Goal: Transaction & Acquisition: Purchase product/service

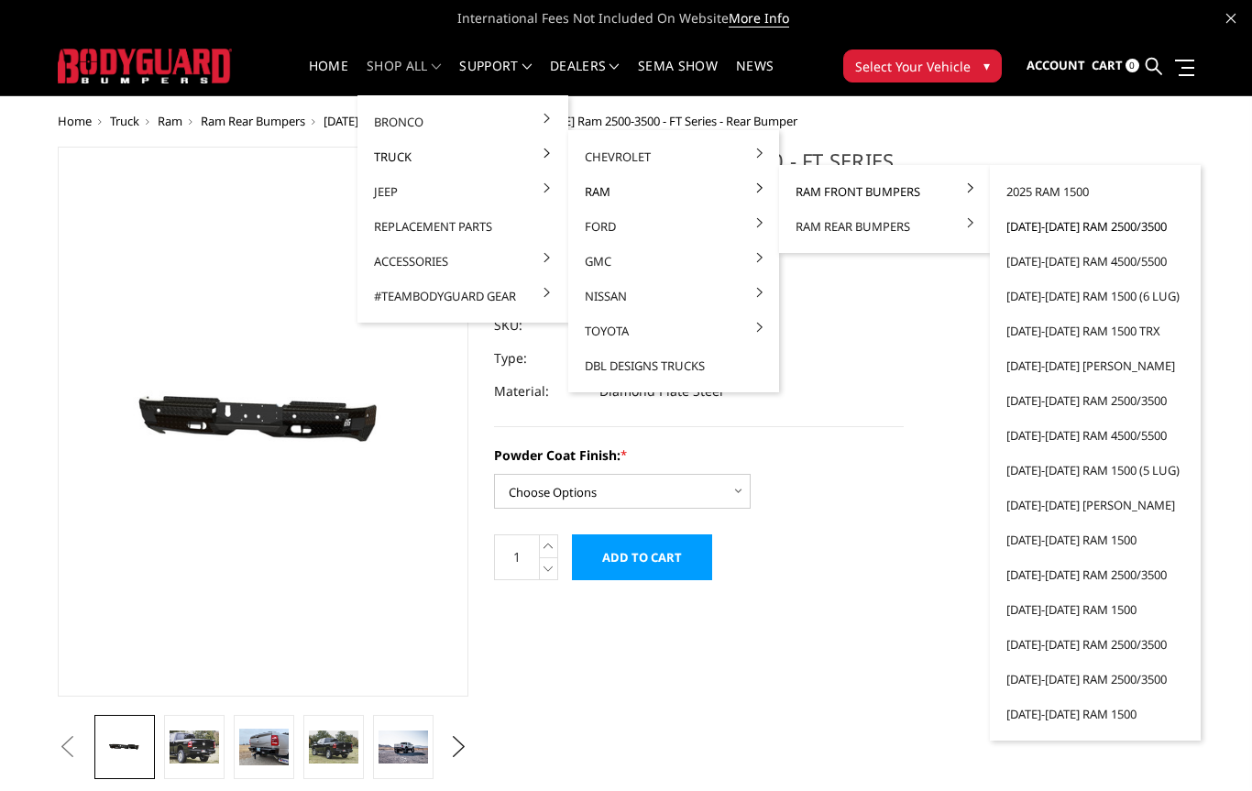
click at [1116, 215] on link "[DATE]-[DATE] Ram 2500/3500" at bounding box center [1095, 226] width 196 height 35
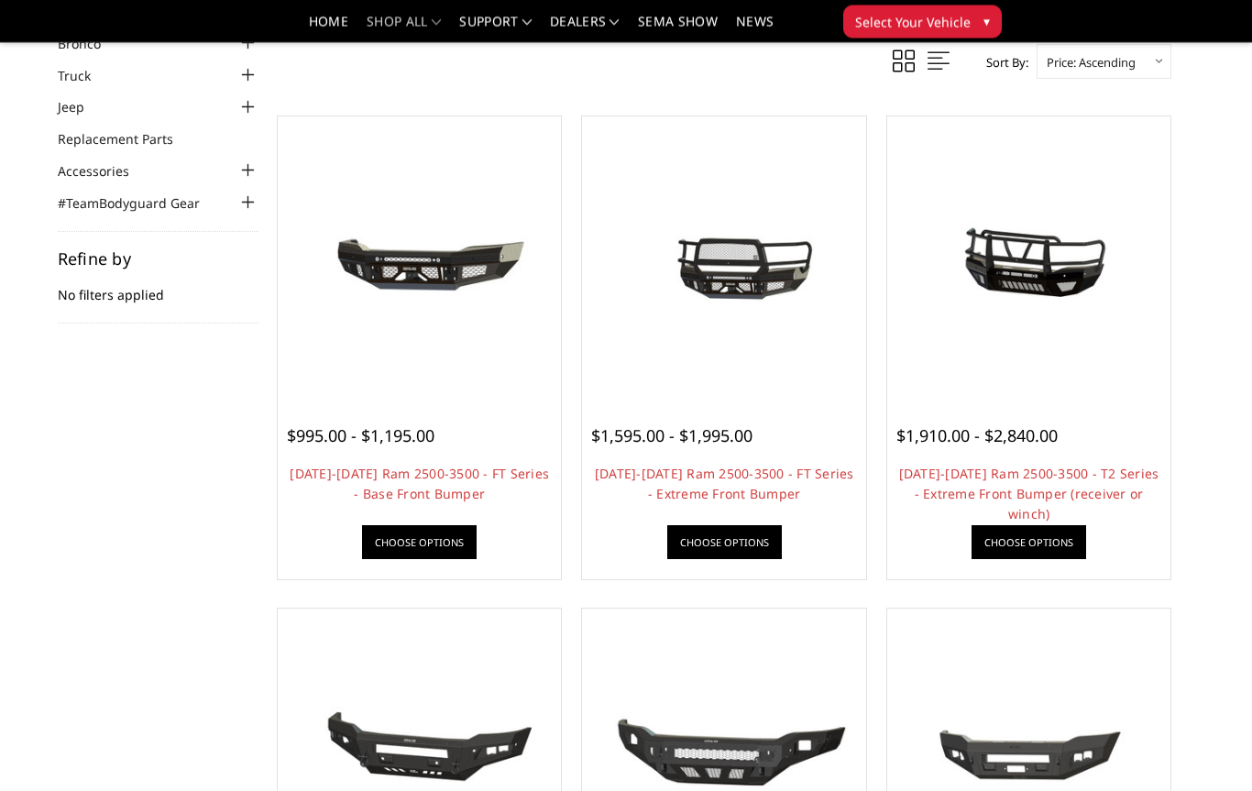
scroll to position [109, 0]
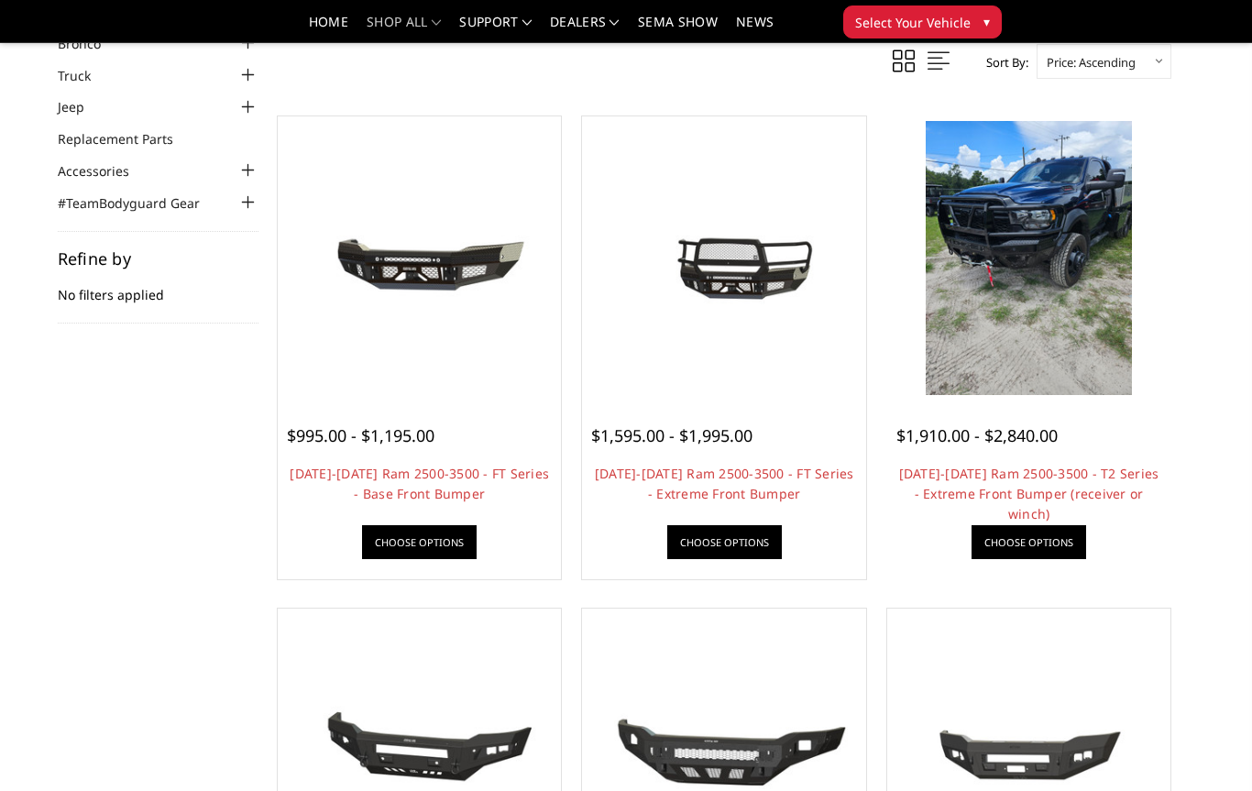
click at [1005, 435] on span "$1,910.00 - $2,840.00" at bounding box center [977, 435] width 161 height 22
click at [1017, 293] on img at bounding box center [1029, 258] width 206 height 274
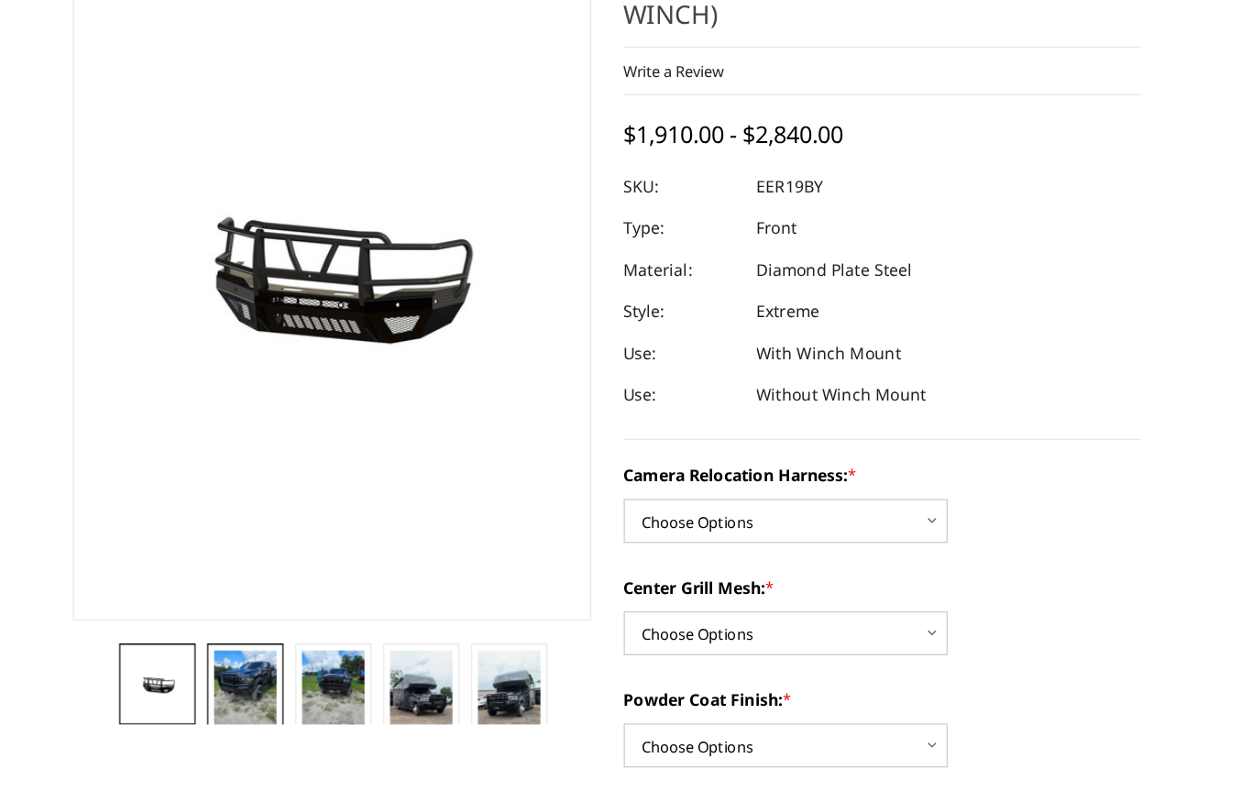
click at [186, 667] on img at bounding box center [195, 700] width 50 height 66
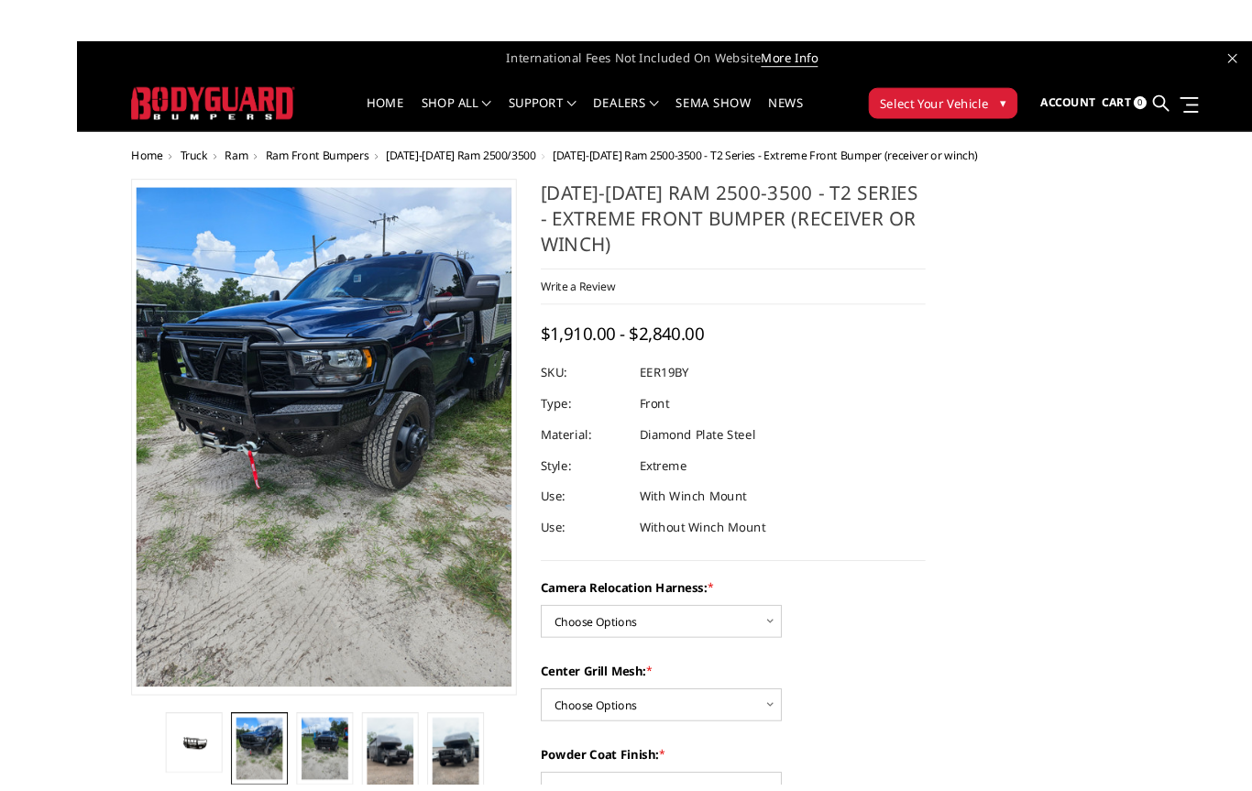
scroll to position [17, 0]
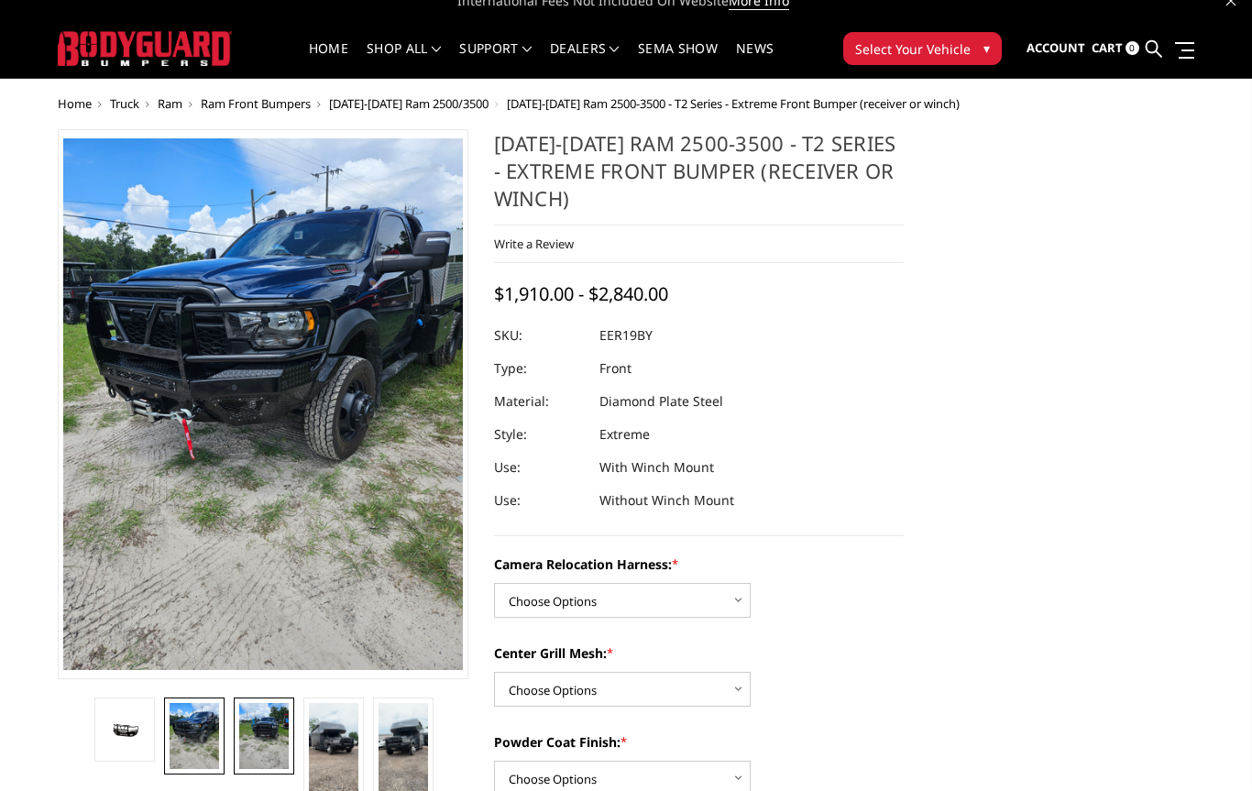
click at [259, 726] on img at bounding box center [264, 736] width 50 height 66
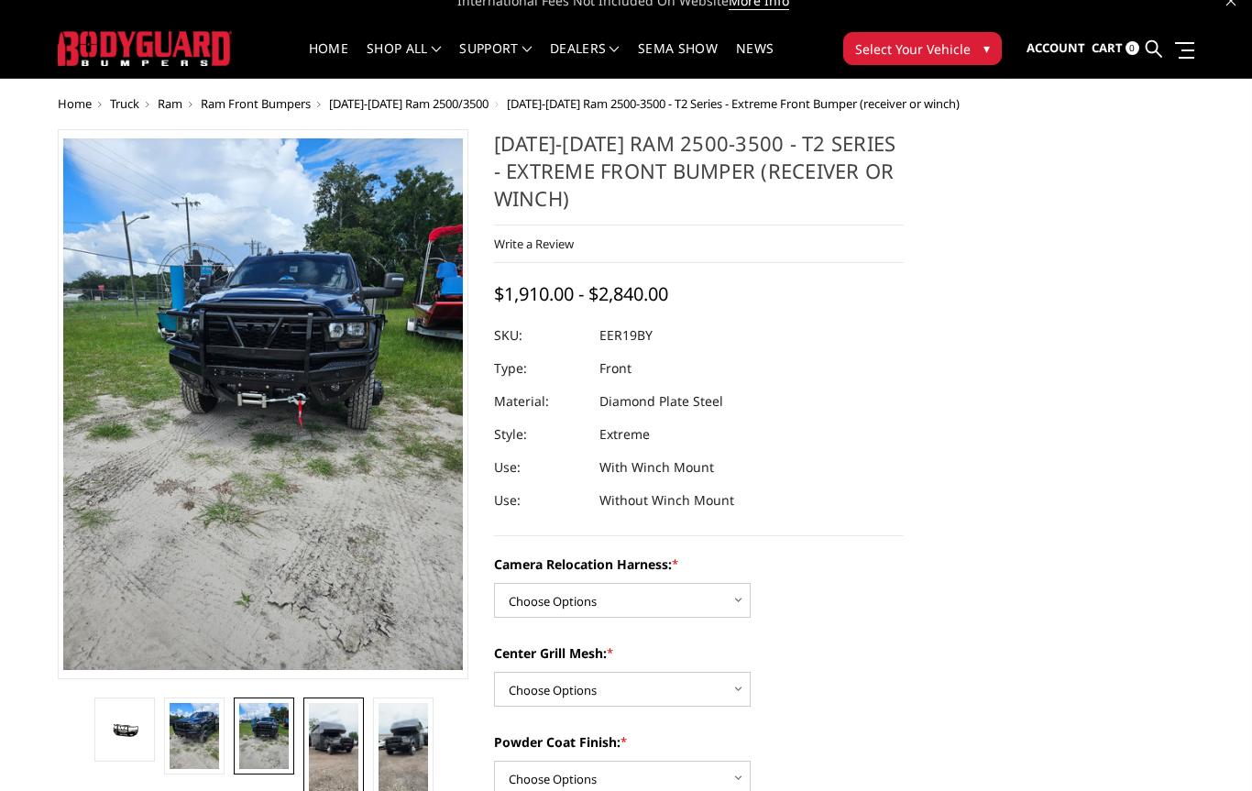
click at [334, 737] on img at bounding box center [334, 747] width 50 height 88
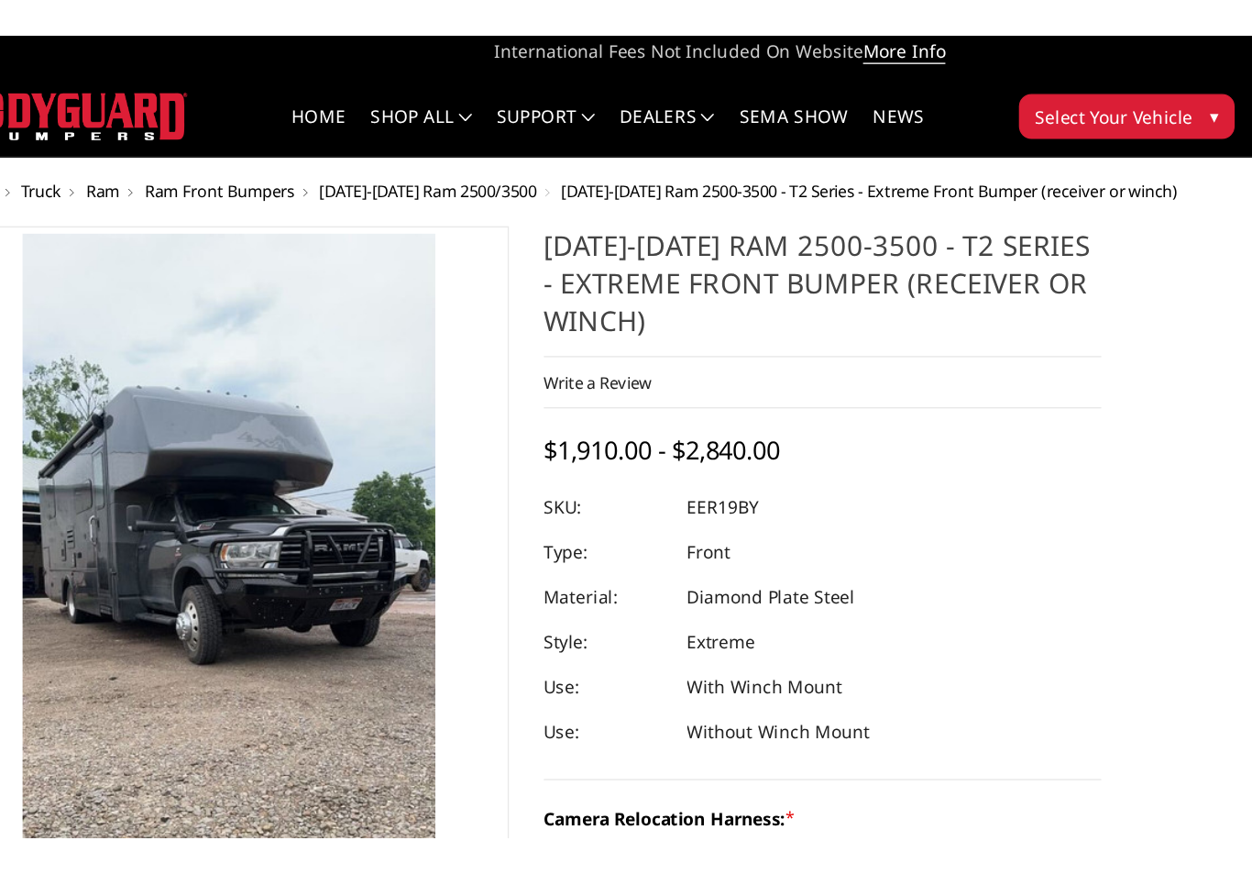
scroll to position [0, 0]
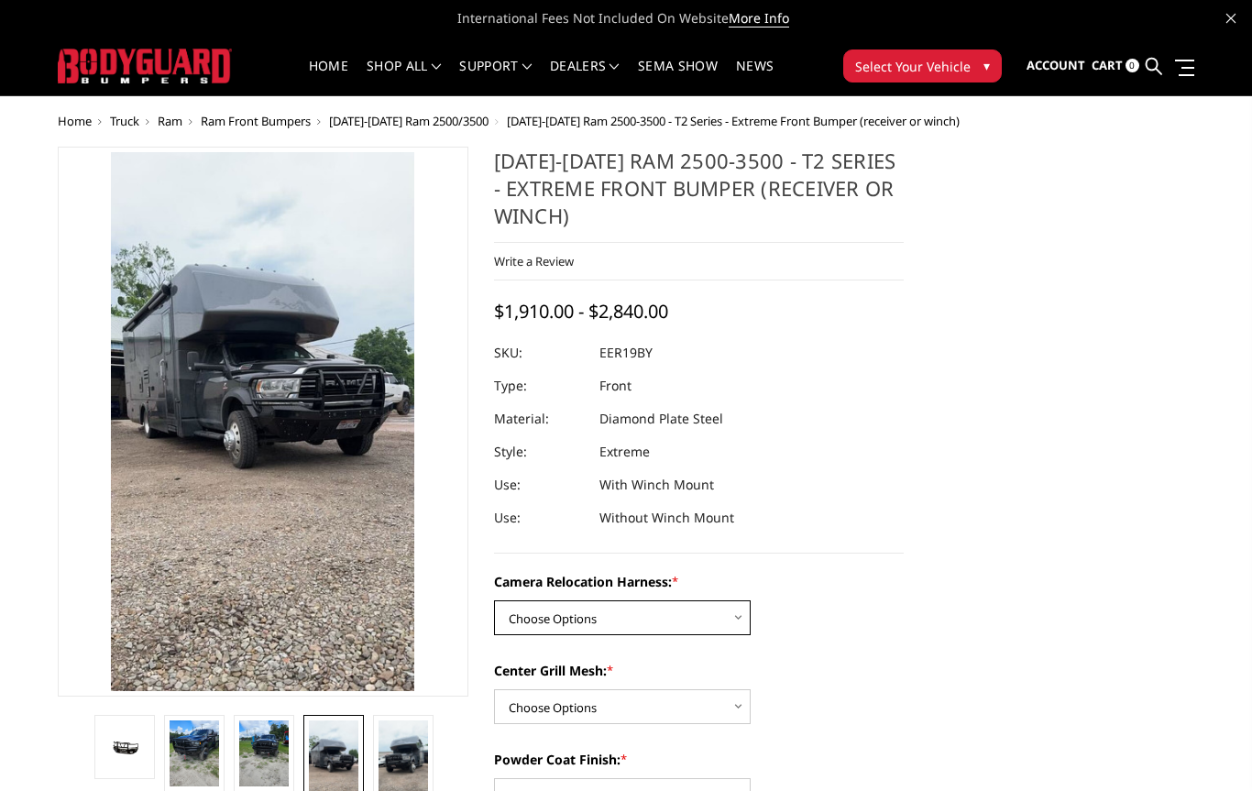
click at [735, 616] on select "Choose Options Without camera harness With camera harness" at bounding box center [622, 618] width 257 height 35
select select "3819"
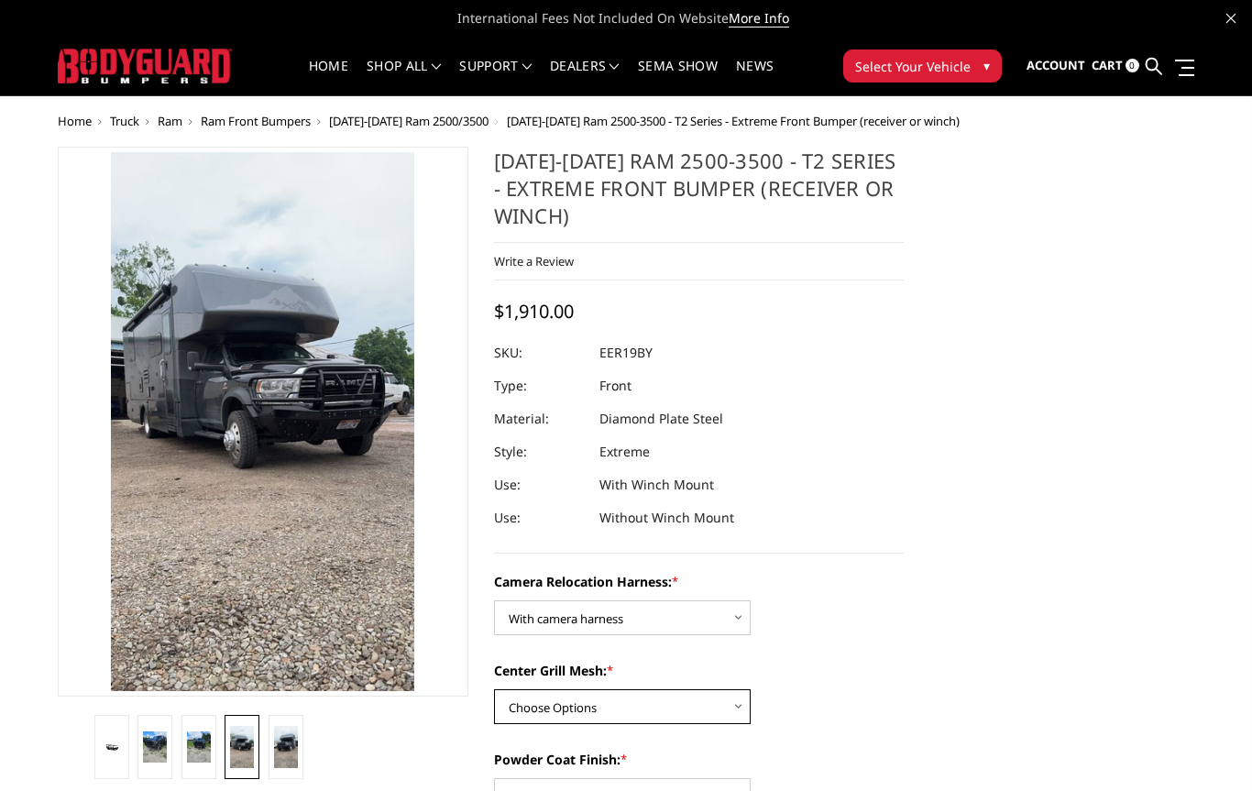
click at [516, 704] on select "Choose Options Without expanded metal With expanded metal" at bounding box center [622, 706] width 257 height 35
select select "3817"
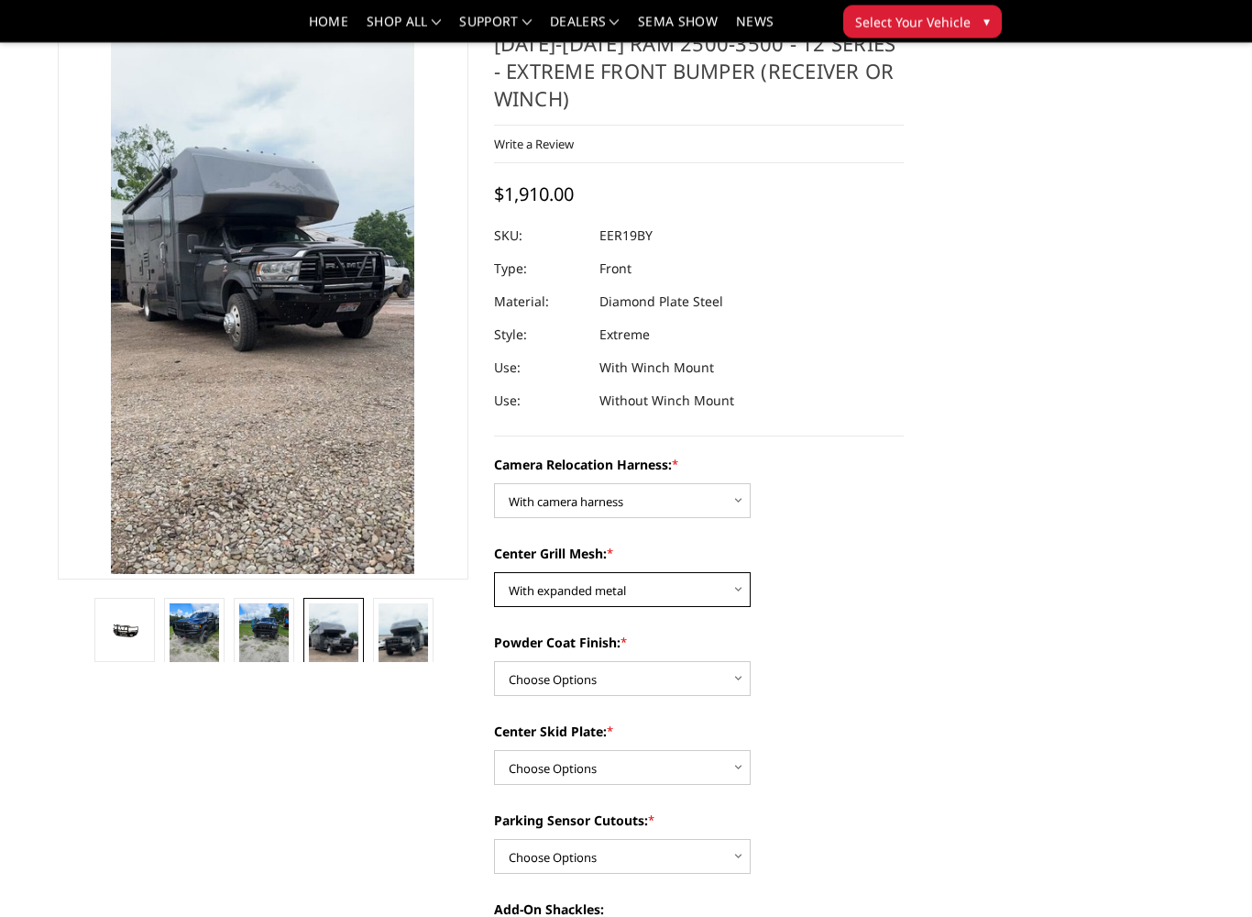
scroll to position [64, 0]
click at [511, 674] on select "Choose Options Textured Black Powder Coat Gloss Black Powder Coat Bare Metal" at bounding box center [622, 677] width 257 height 35
select select "3815"
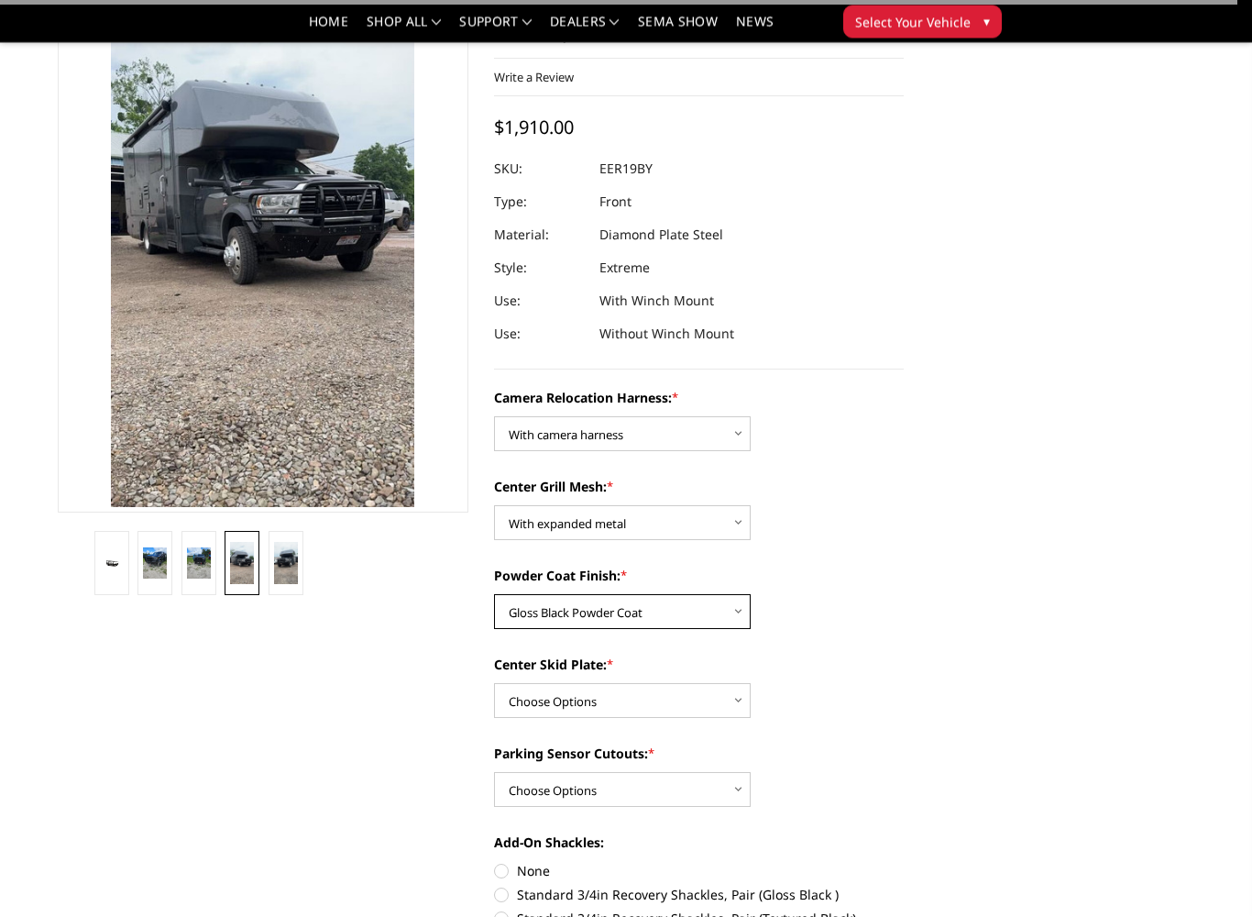
scroll to position [134, 0]
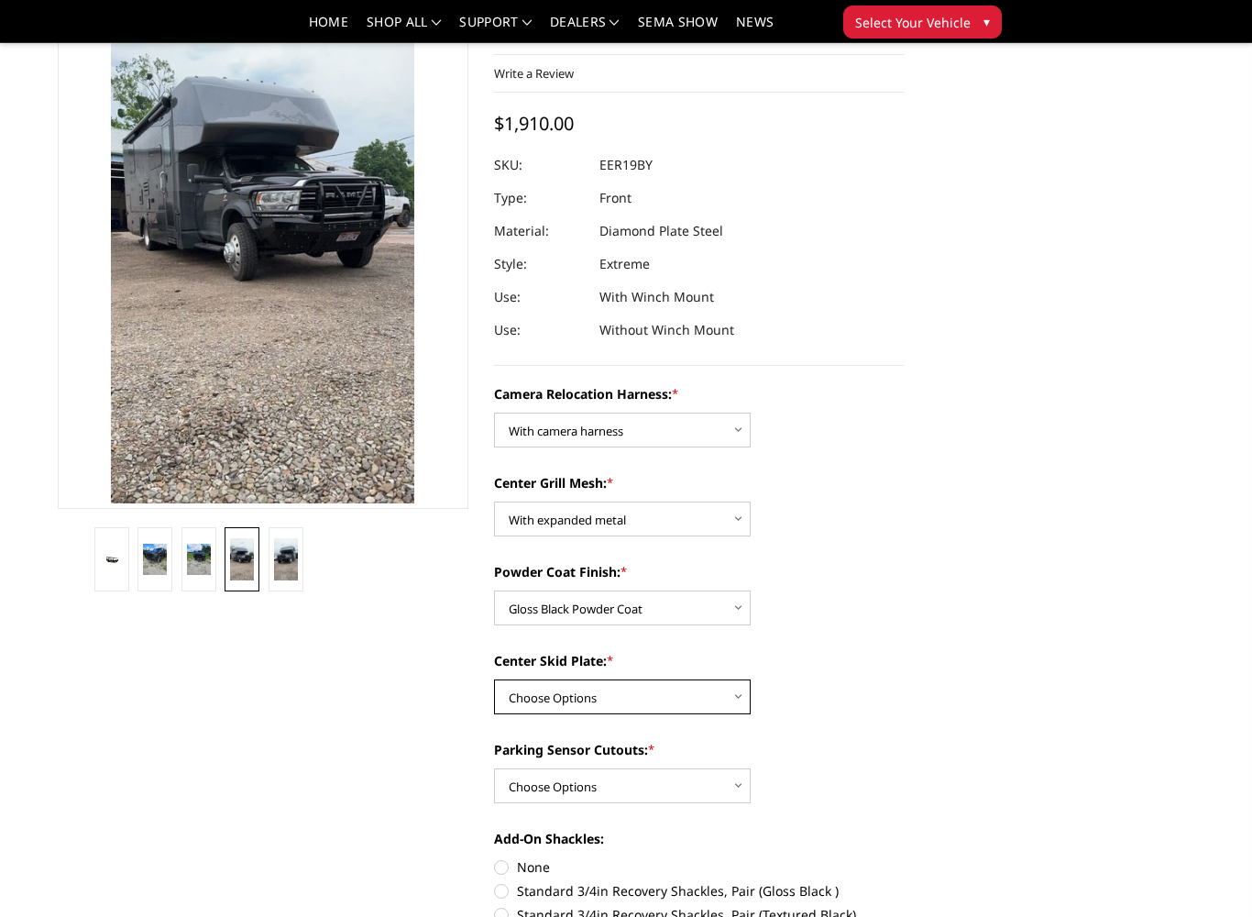
click at [512, 695] on select "Choose Options Winch Mount Skid Plate Standard Skid Plate (included) 2" Receive…" at bounding box center [622, 696] width 257 height 35
select select "3811"
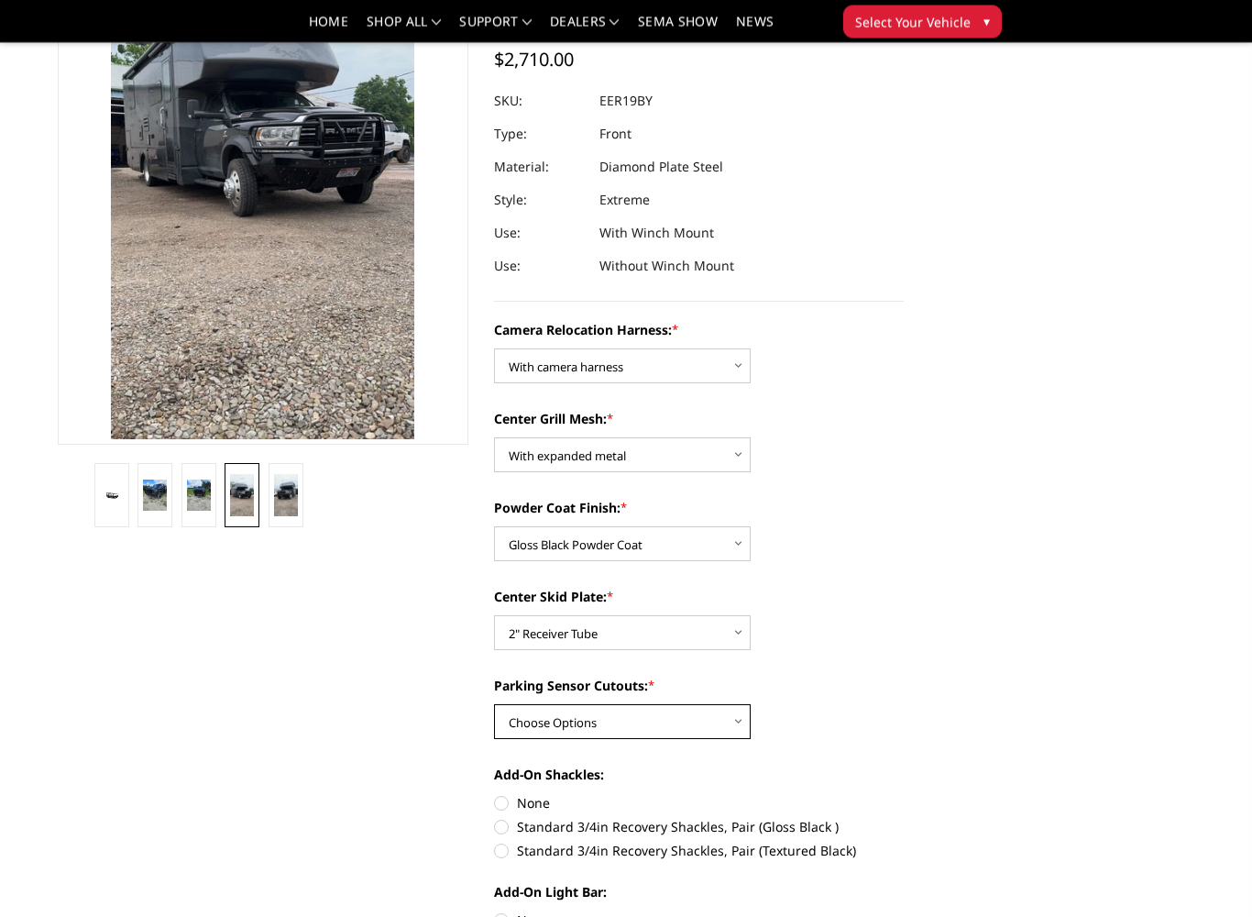
click at [506, 720] on select "Choose Options Yes - With Parking Sensor Cutouts" at bounding box center [622, 722] width 257 height 35
select select "3810"
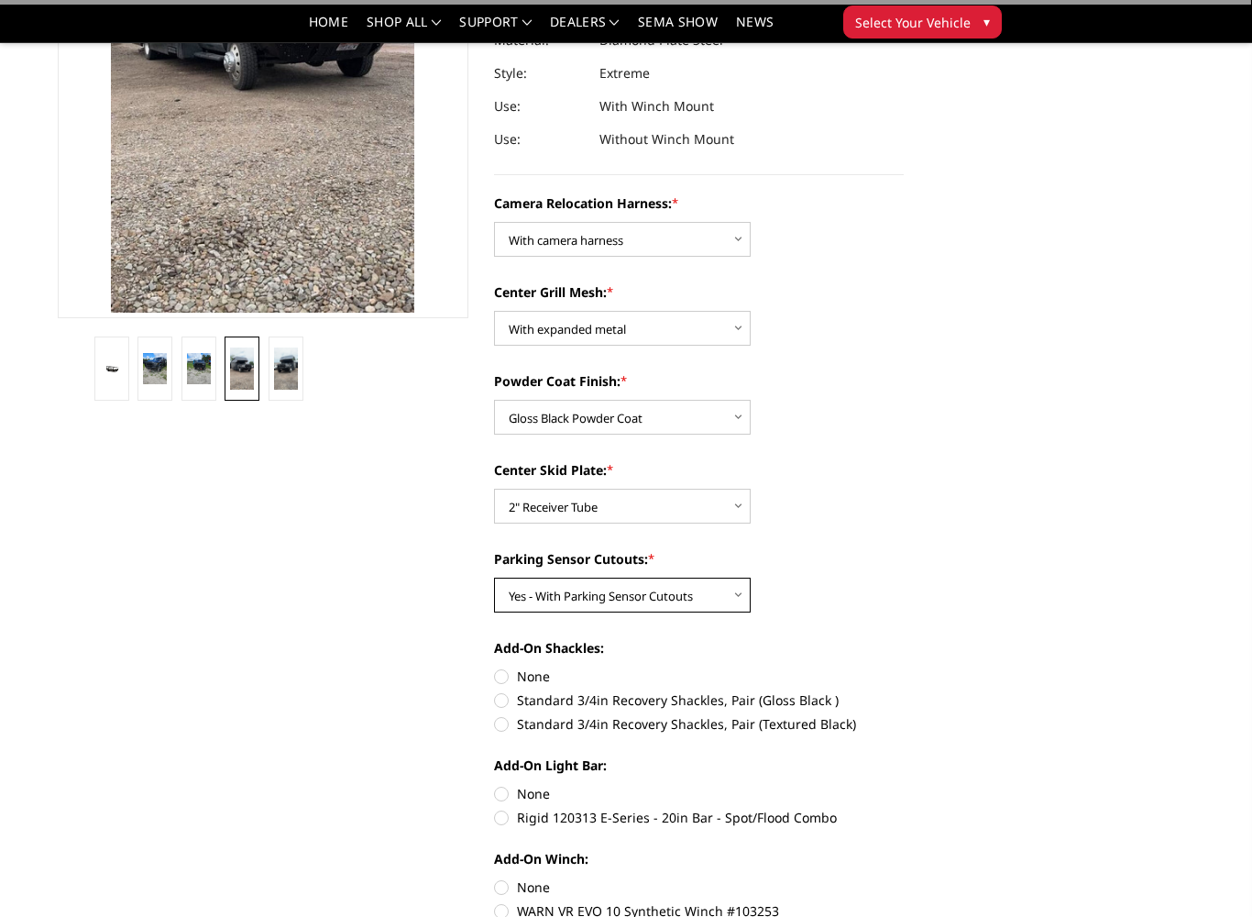
scroll to position [325, 0]
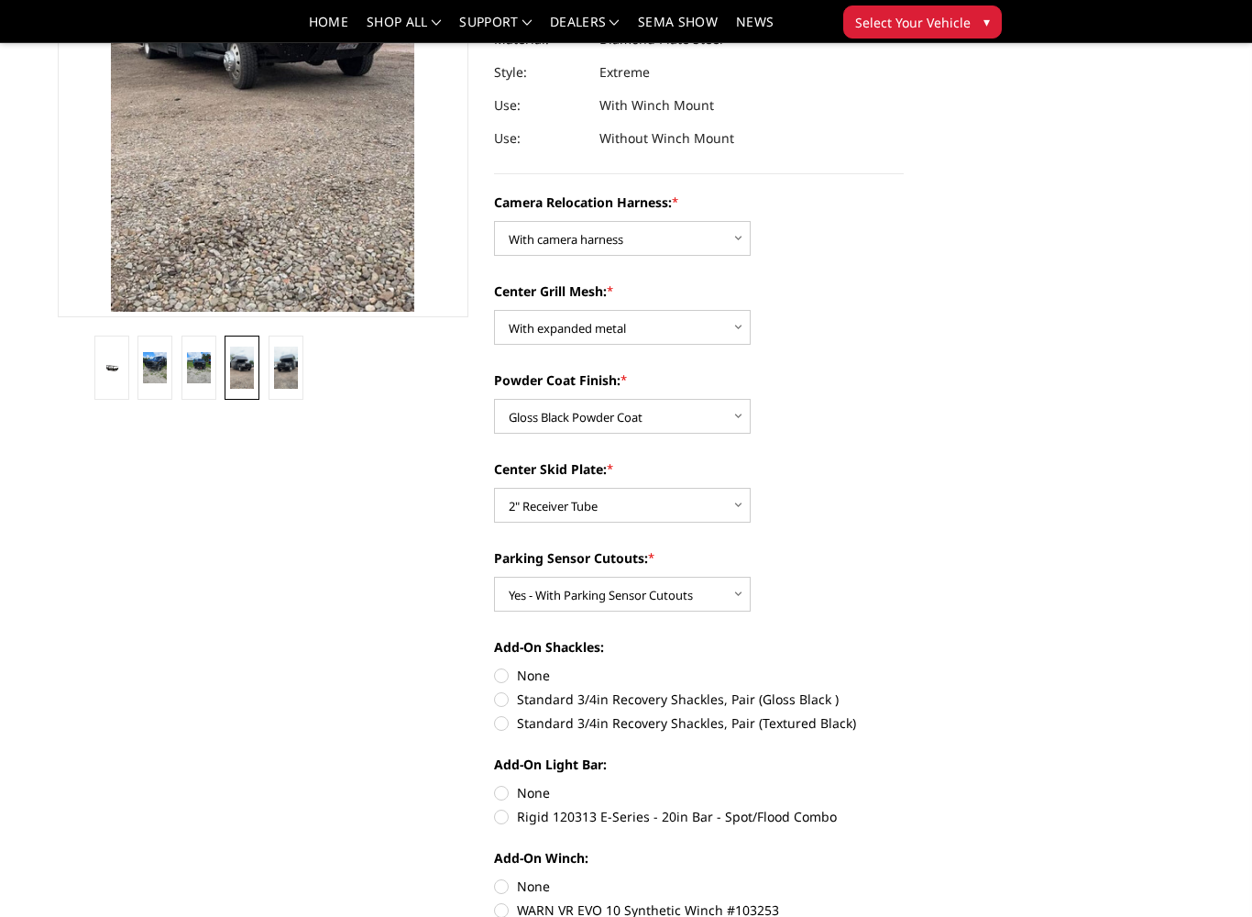
click at [497, 676] on label "None" at bounding box center [699, 675] width 411 height 19
click at [495, 667] on input "None" at bounding box center [494, 666] width 1 height 1
radio input "true"
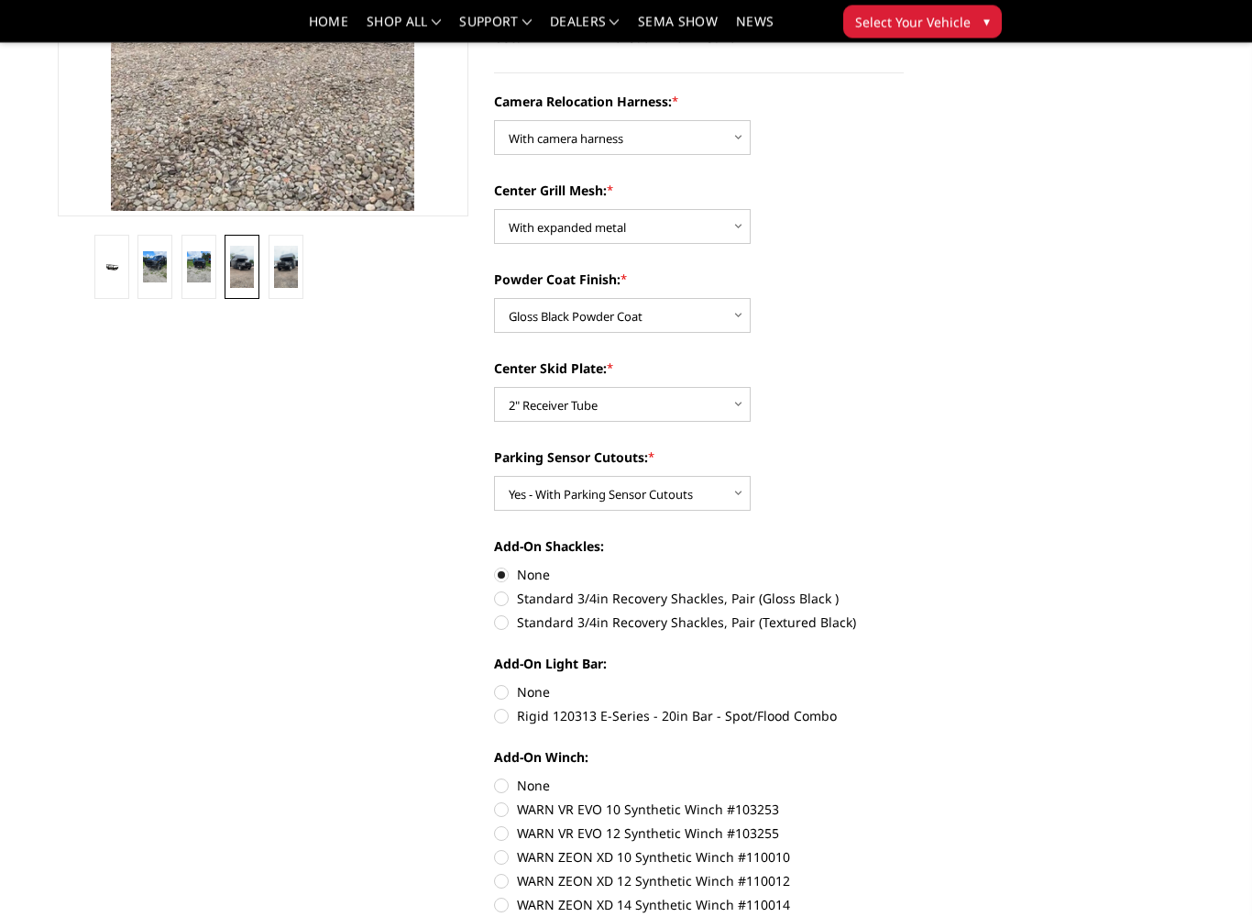
scroll to position [426, 0]
click at [495, 688] on label "None" at bounding box center [699, 691] width 411 height 19
click at [495, 683] on input "None" at bounding box center [494, 682] width 1 height 1
radio input "true"
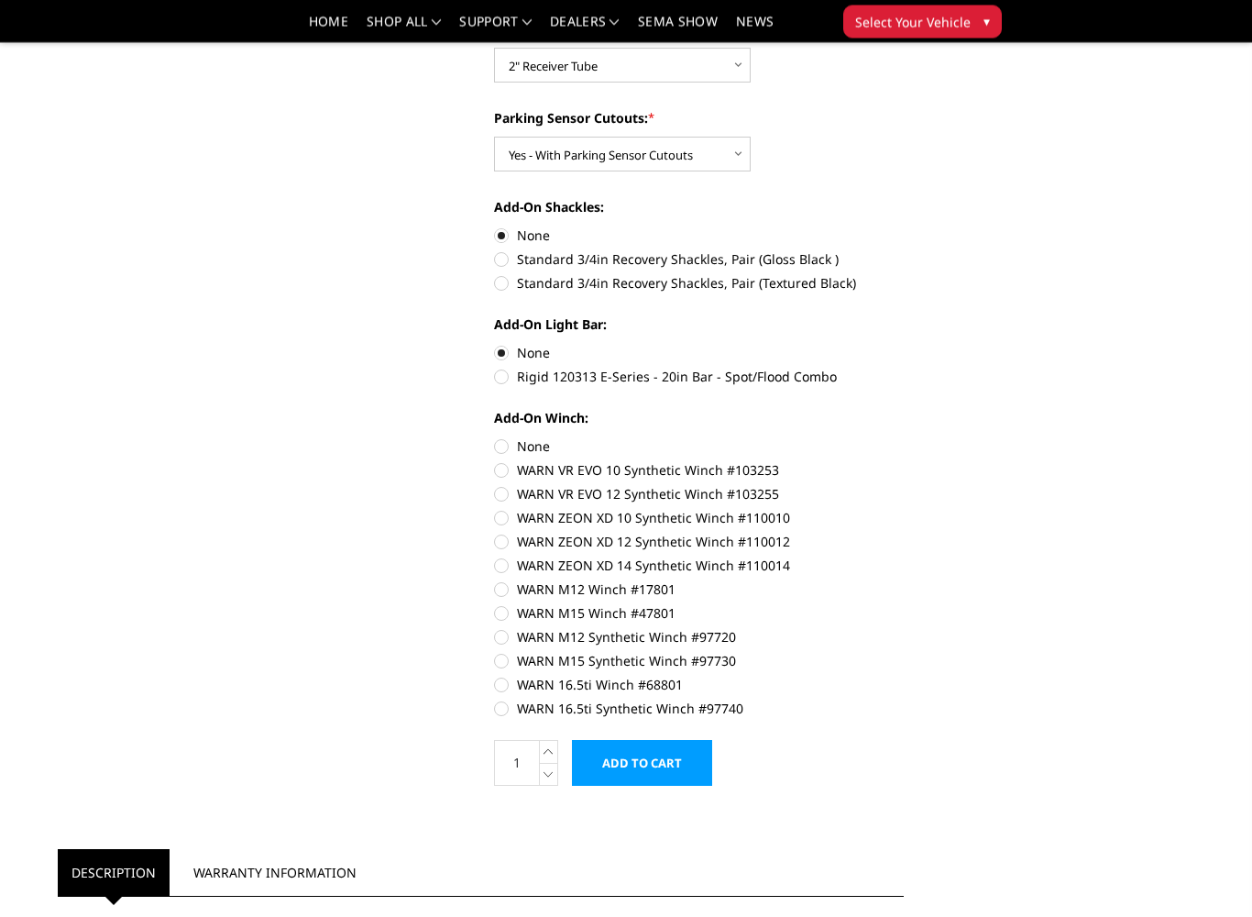
scroll to position [766, 0]
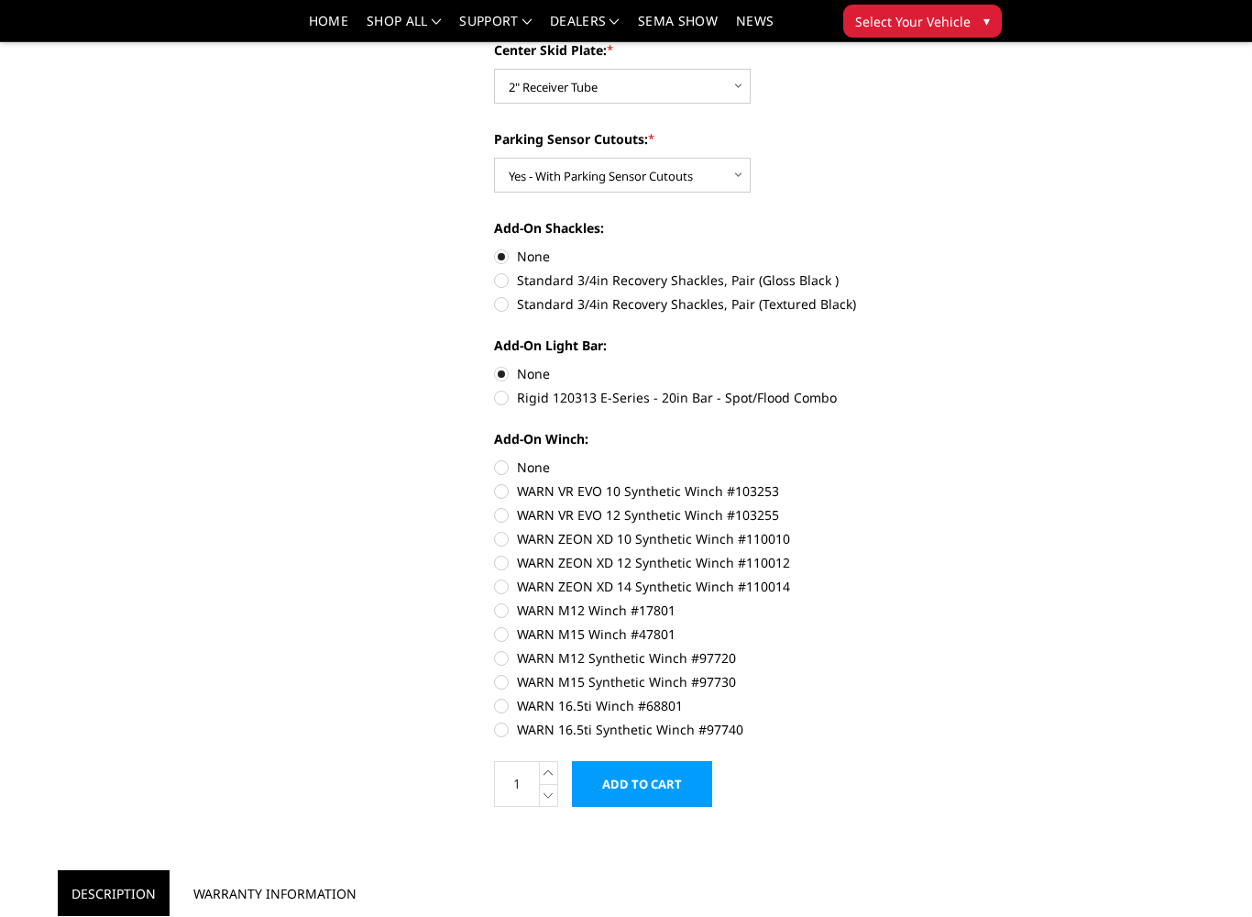
click at [608, 788] on input "Add to Cart" at bounding box center [642, 785] width 140 height 46
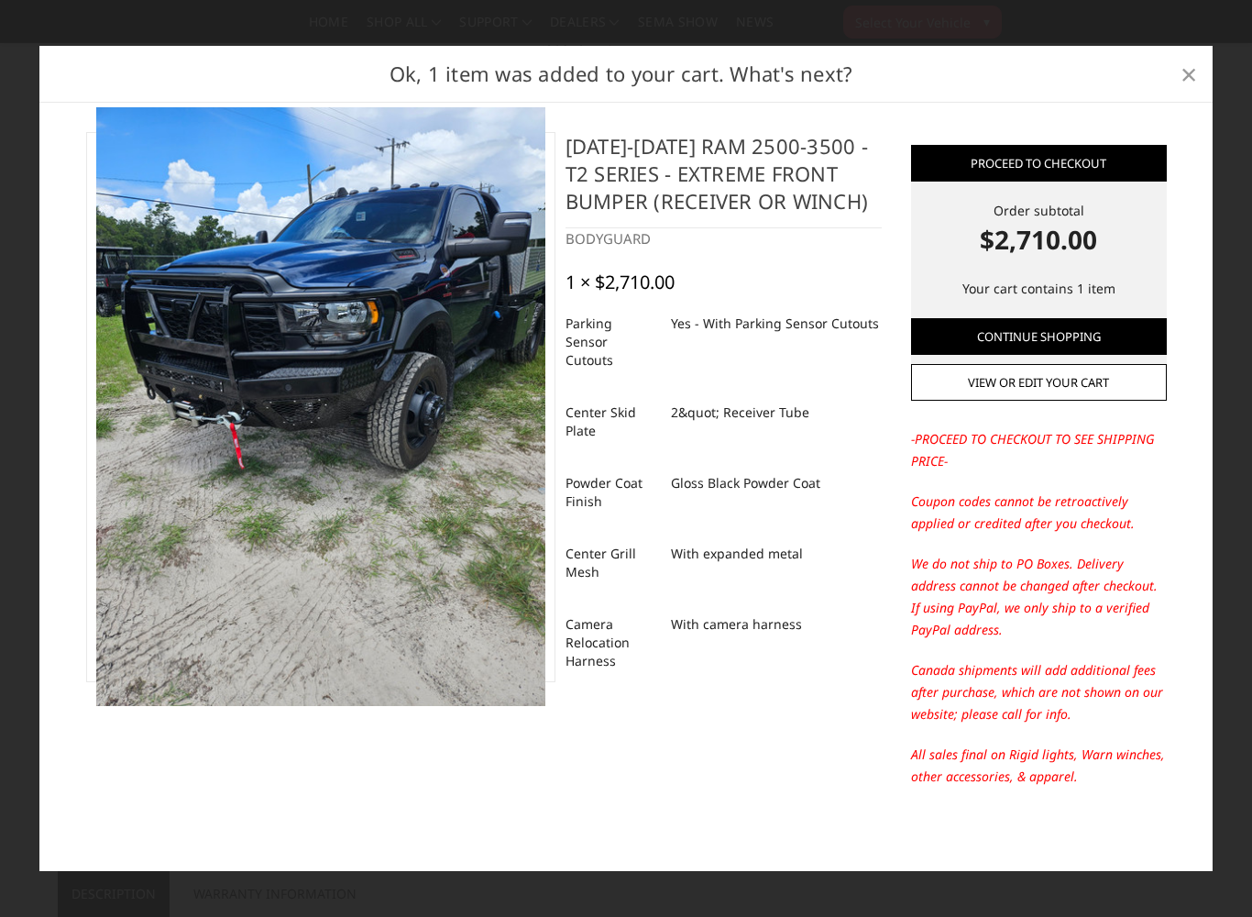
click at [1188, 80] on span "×" at bounding box center [1189, 73] width 17 height 39
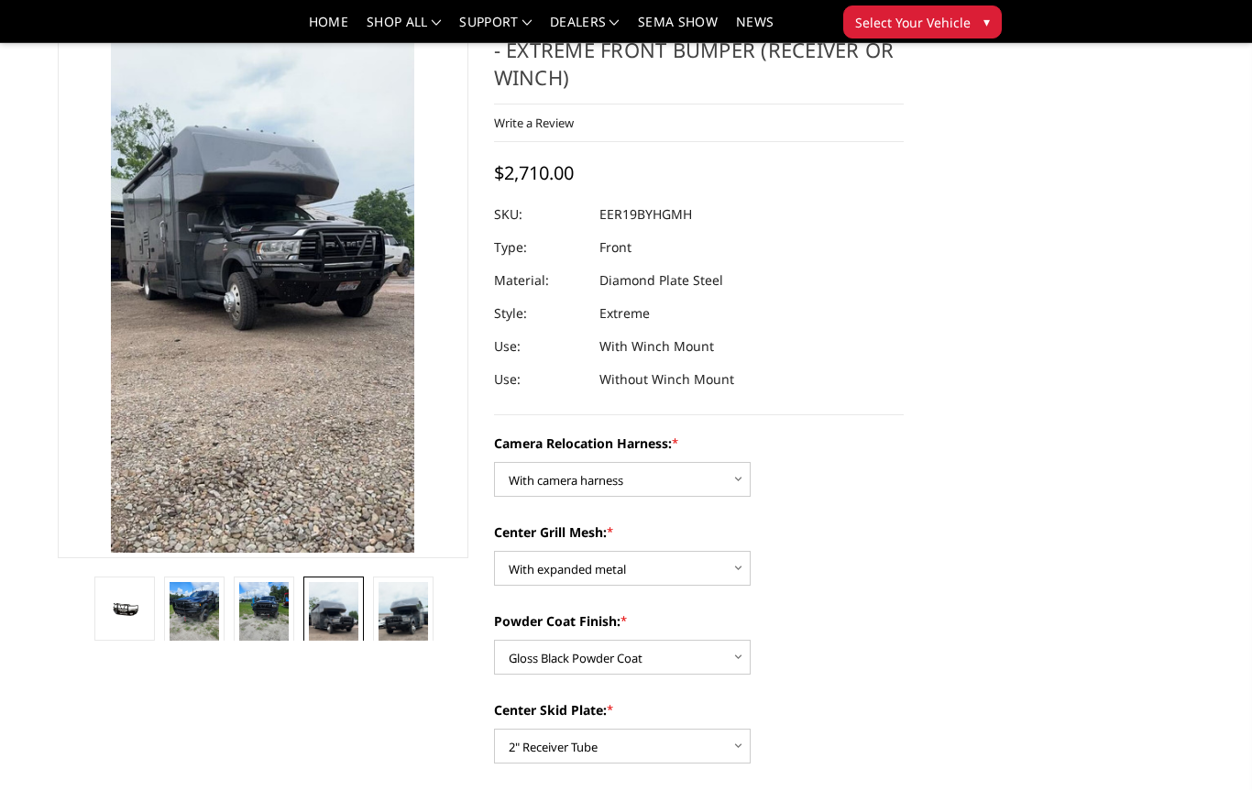
scroll to position [0, 0]
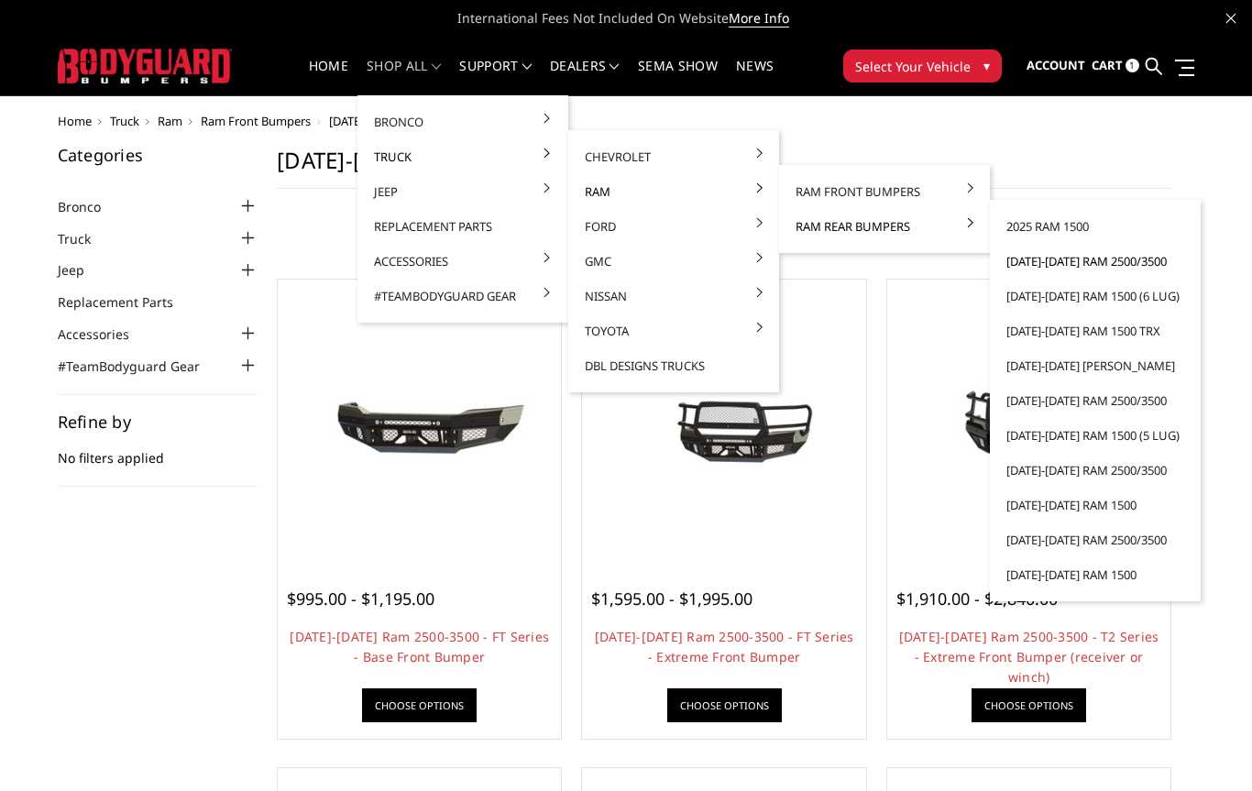
click at [1034, 263] on link "[DATE]-[DATE] Ram 2500/3500" at bounding box center [1095, 261] width 196 height 35
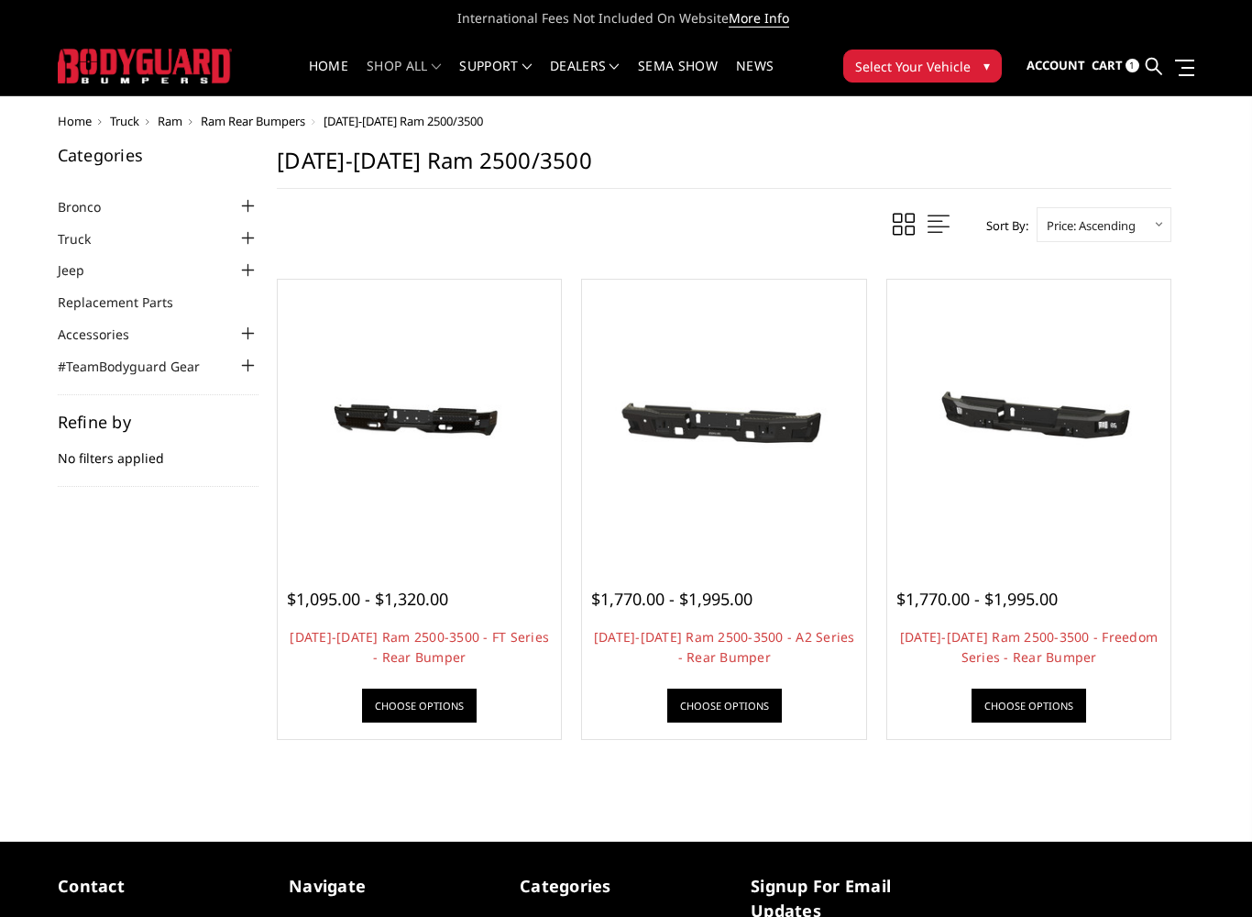
click at [1227, 24] on link at bounding box center [1231, 16] width 9 height 19
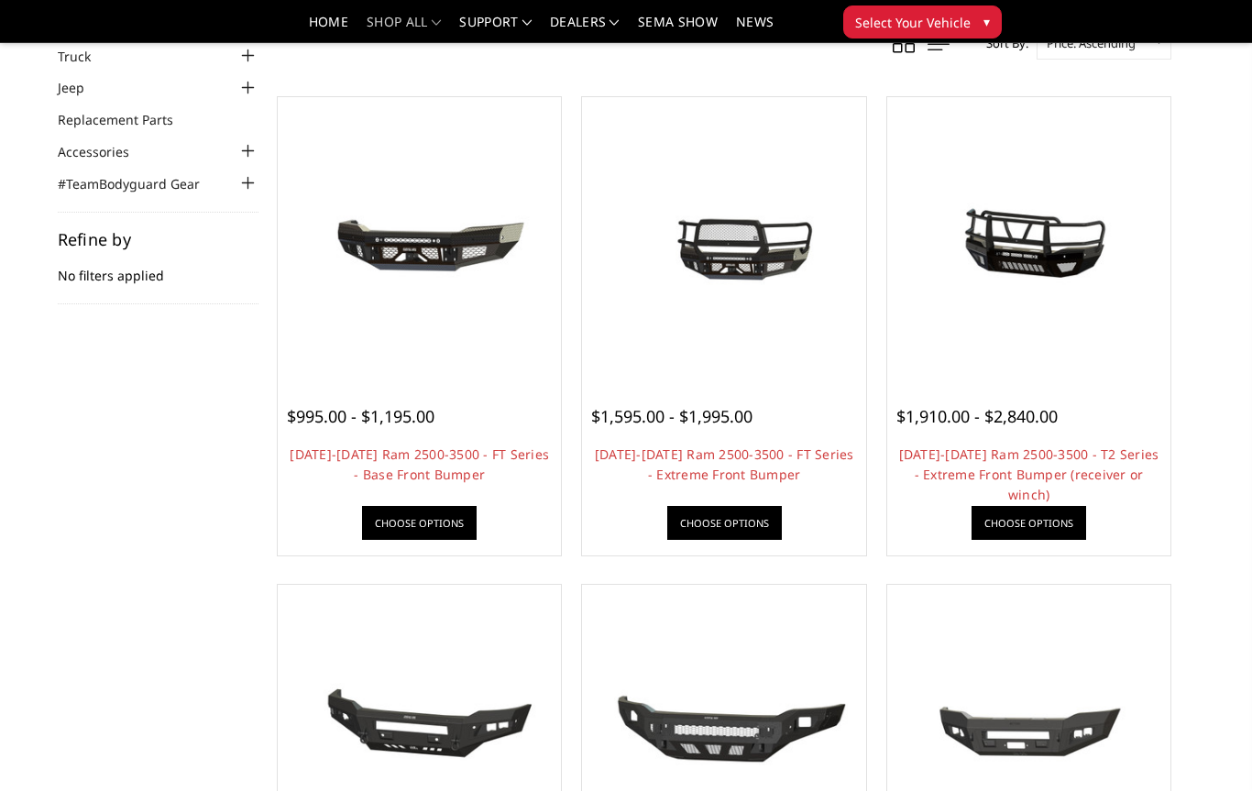
scroll to position [114, 0]
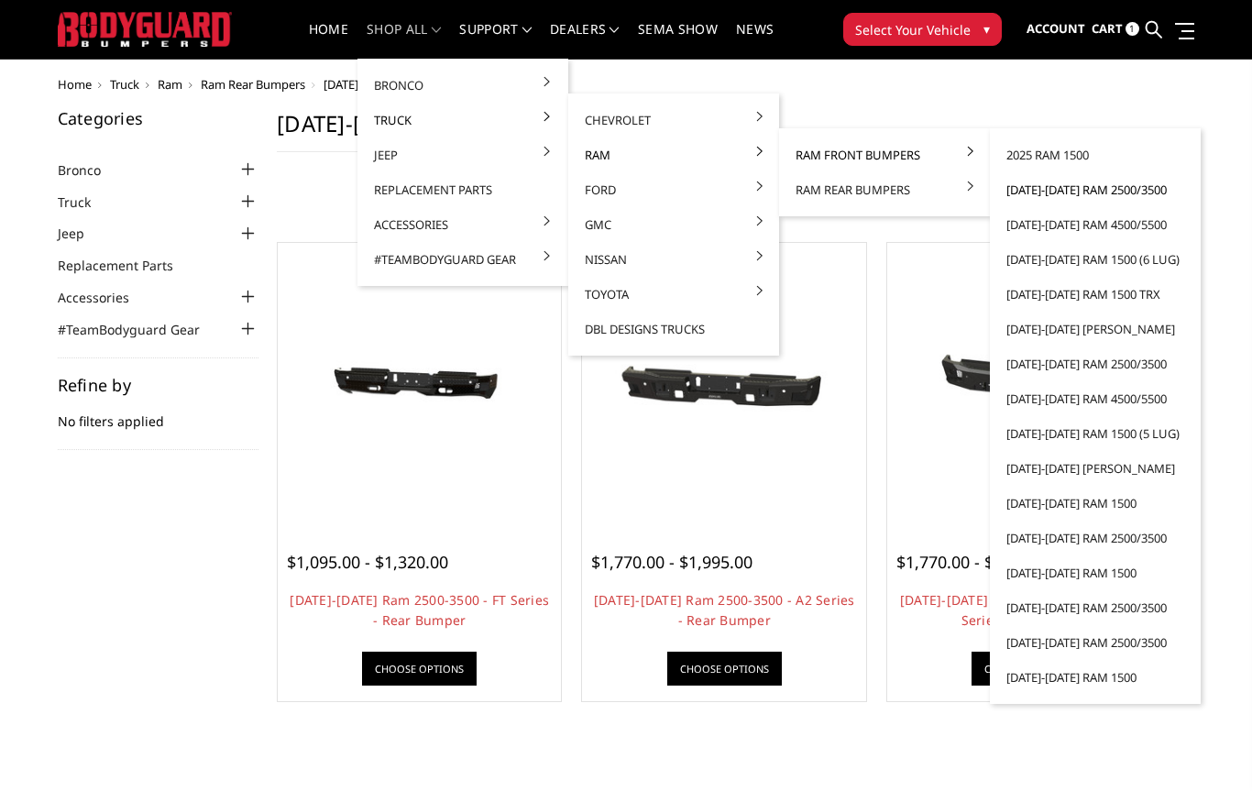
click at [1019, 194] on link "[DATE]-[DATE] Ram 2500/3500" at bounding box center [1095, 189] width 196 height 35
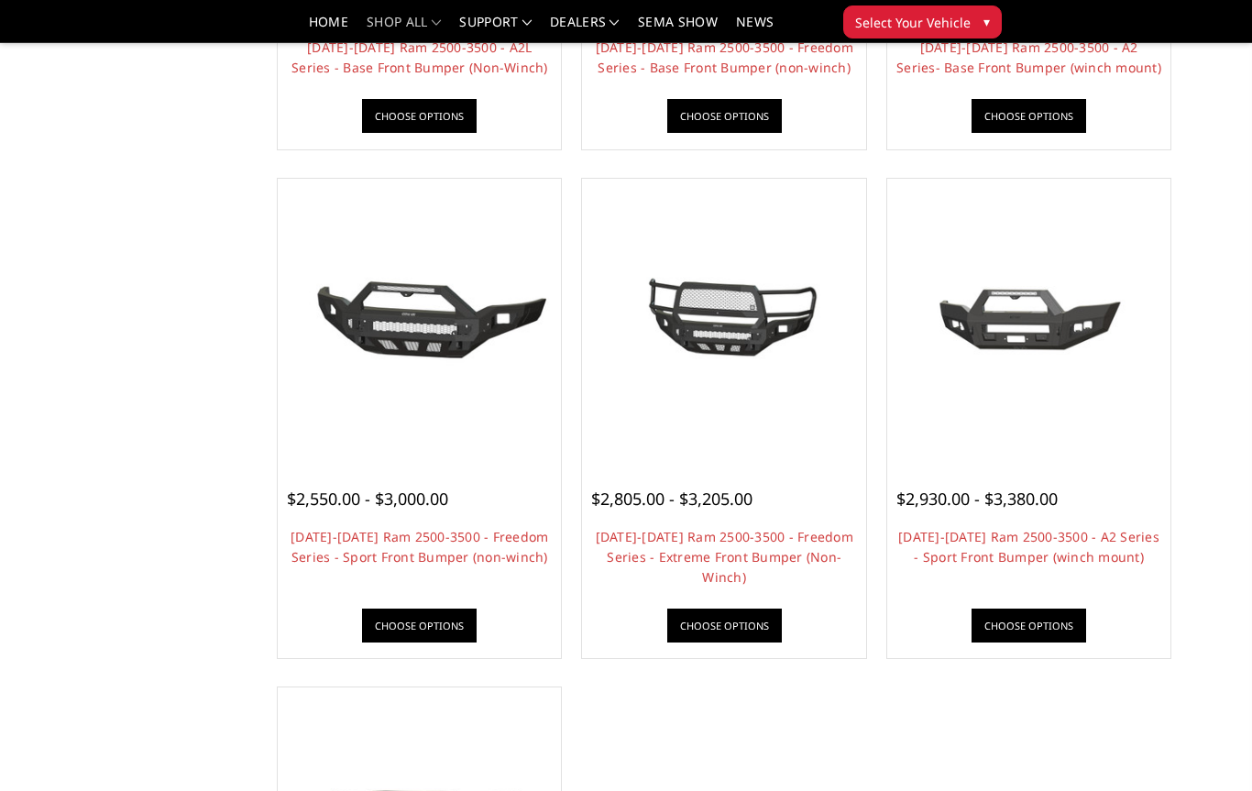
scroll to position [1021, 0]
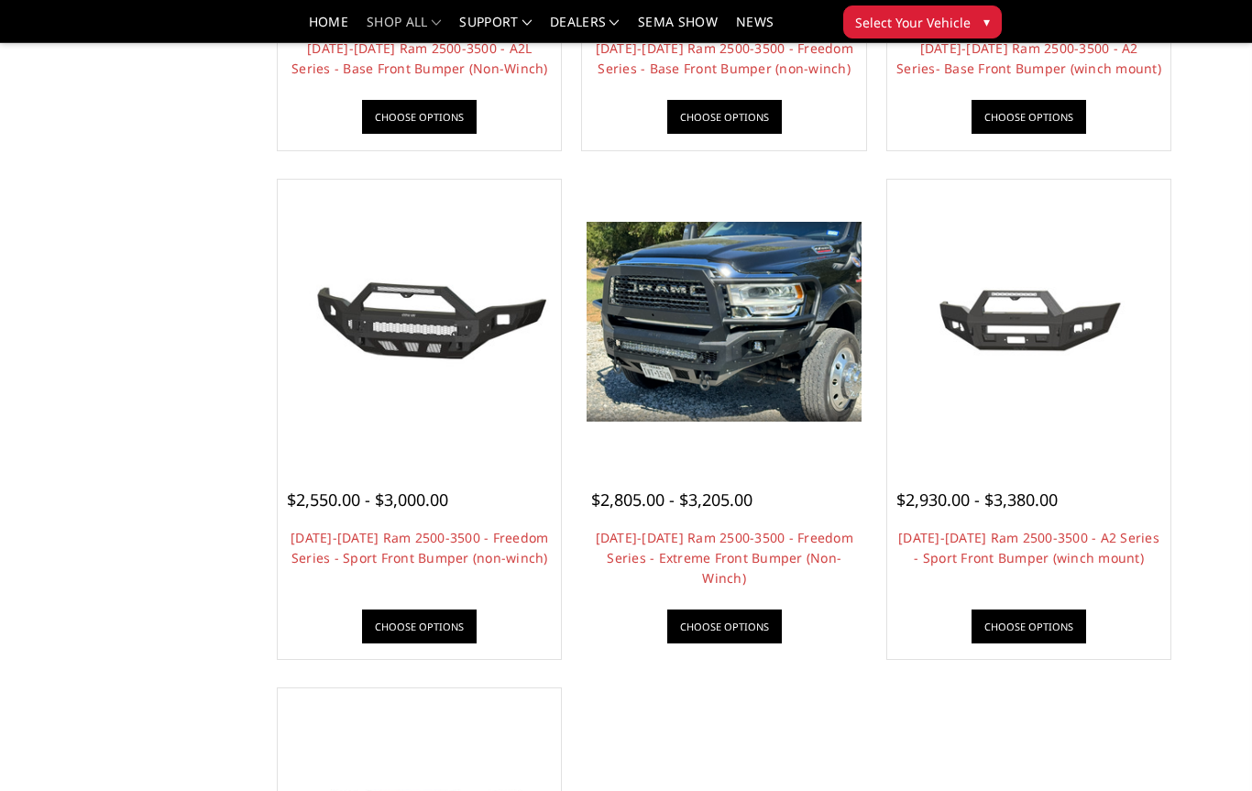
click at [627, 504] on span "$2,805.00 - $3,205.00" at bounding box center [671, 500] width 161 height 22
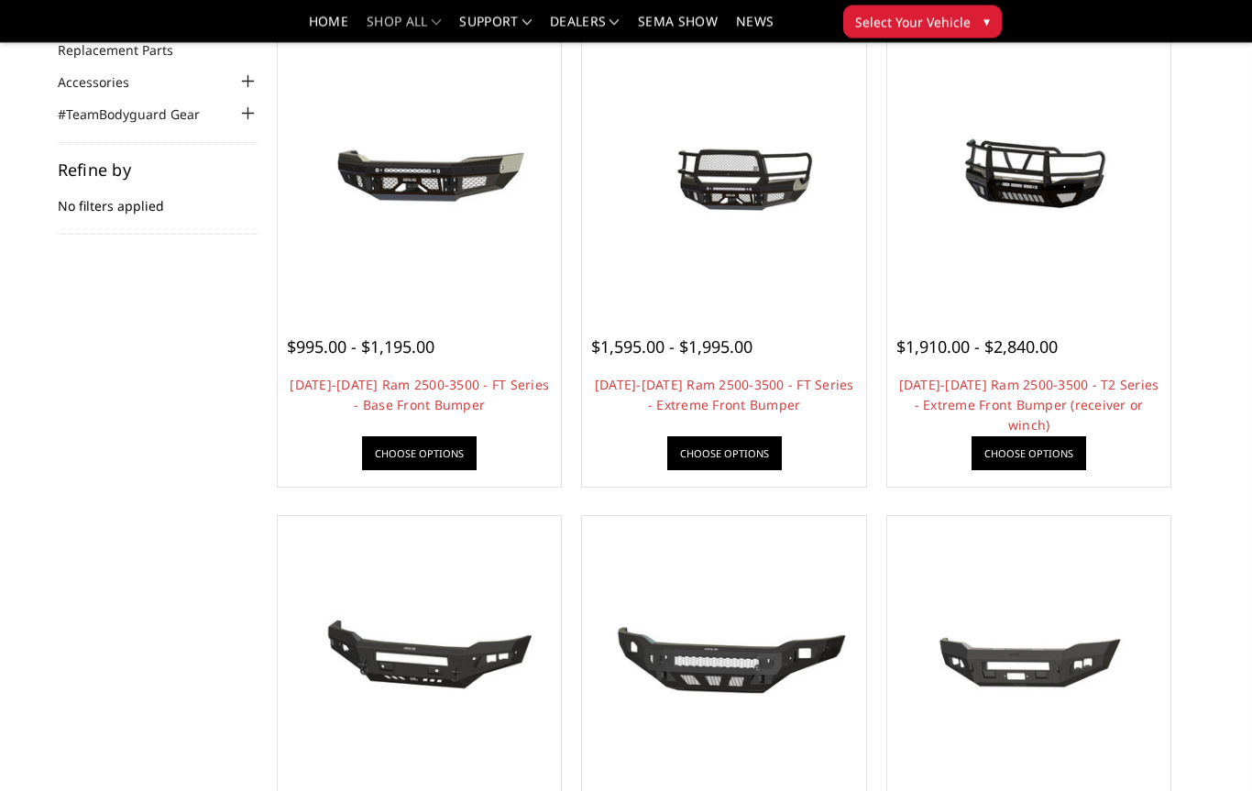
scroll to position [192, 0]
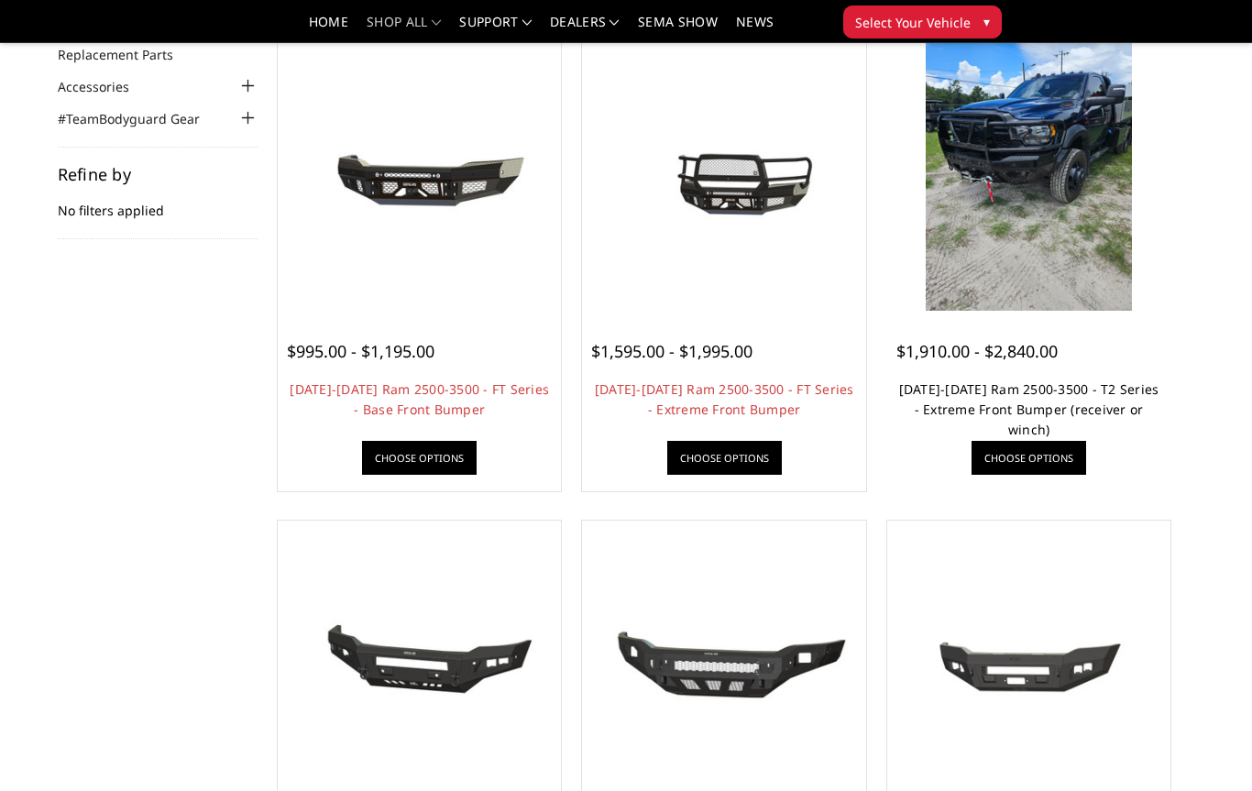
click at [1119, 399] on link "[DATE]-[DATE] Ram 2500-3500 - T2 Series - Extreme Front Bumper (receiver or win…" at bounding box center [1029, 409] width 260 height 58
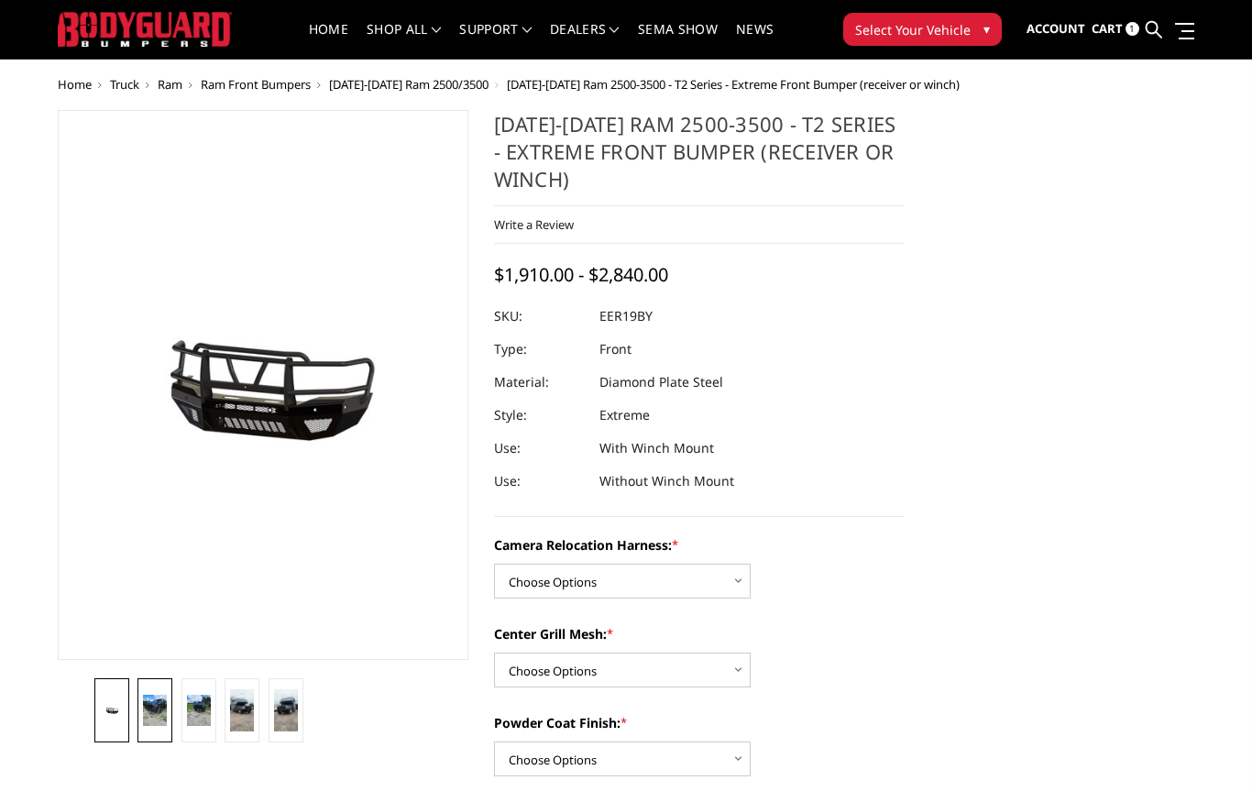
click at [157, 708] on img at bounding box center [155, 710] width 24 height 31
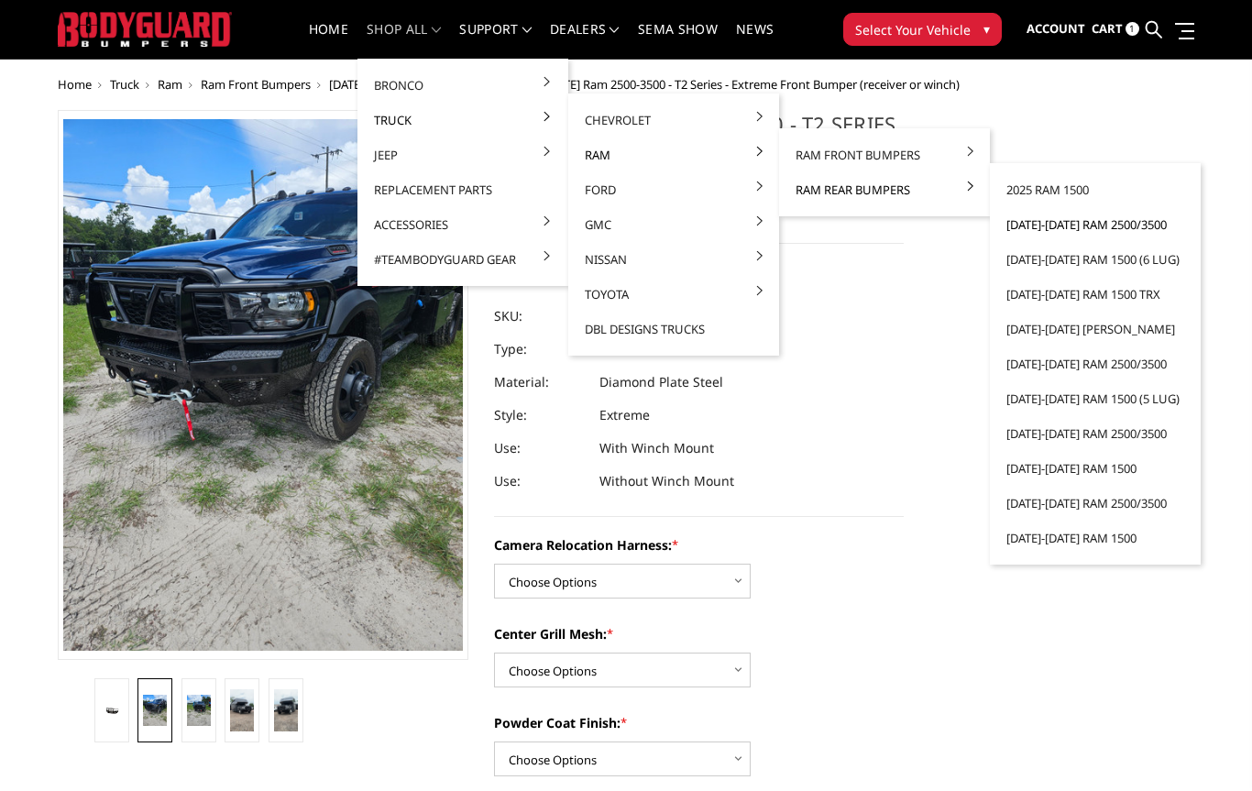
click at [1102, 223] on link "[DATE]-[DATE] Ram 2500/3500" at bounding box center [1095, 224] width 196 height 35
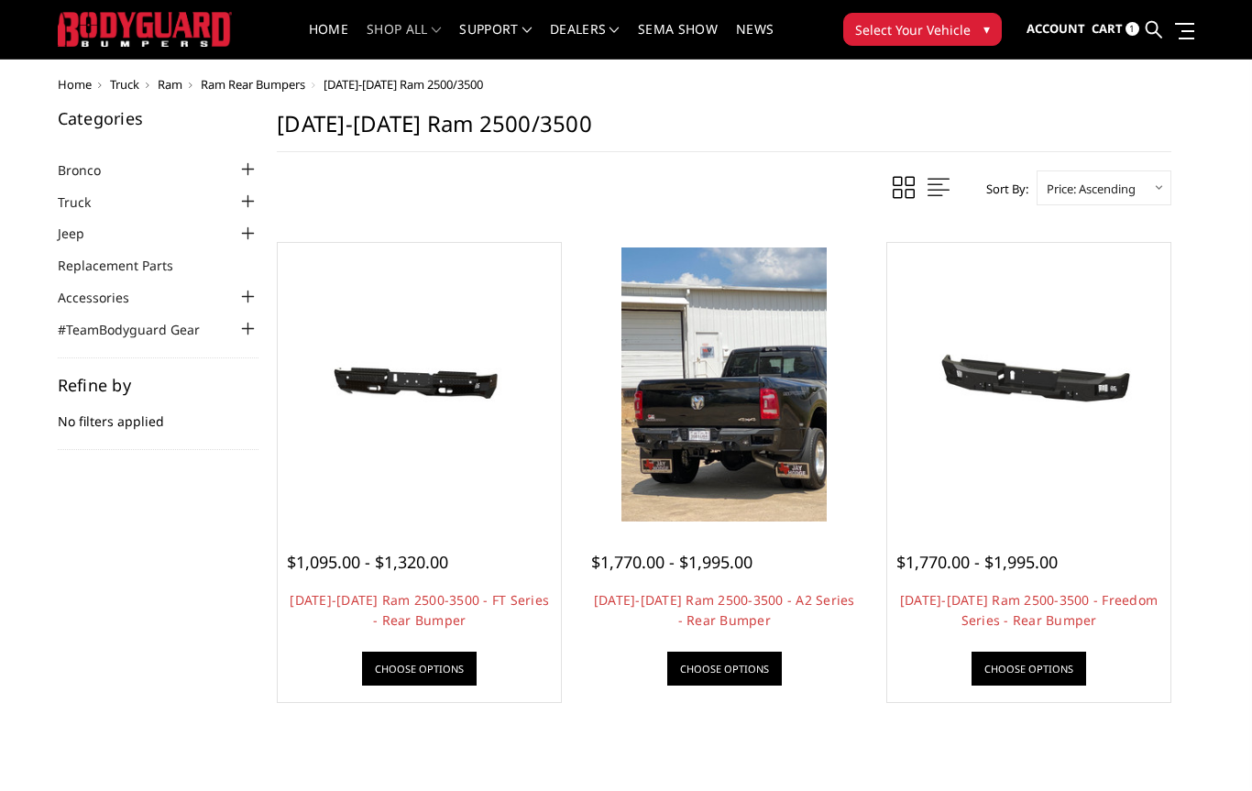
click at [654, 583] on div "$1,770.00 - $1,995.00 2019-2025 Ram 2500-3500 - A2 Series - Rear Bumper This is…" at bounding box center [724, 608] width 274 height 173
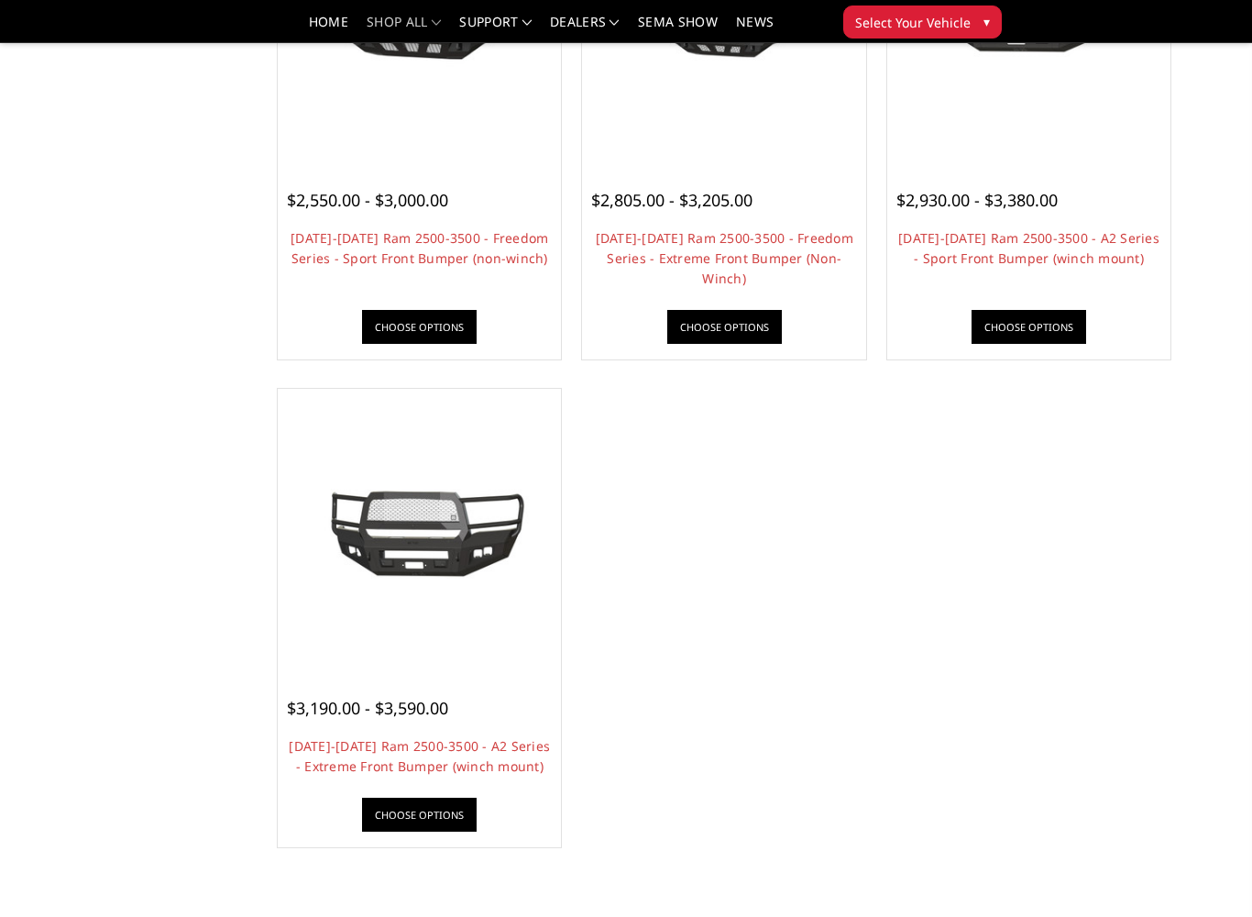
scroll to position [1327, 0]
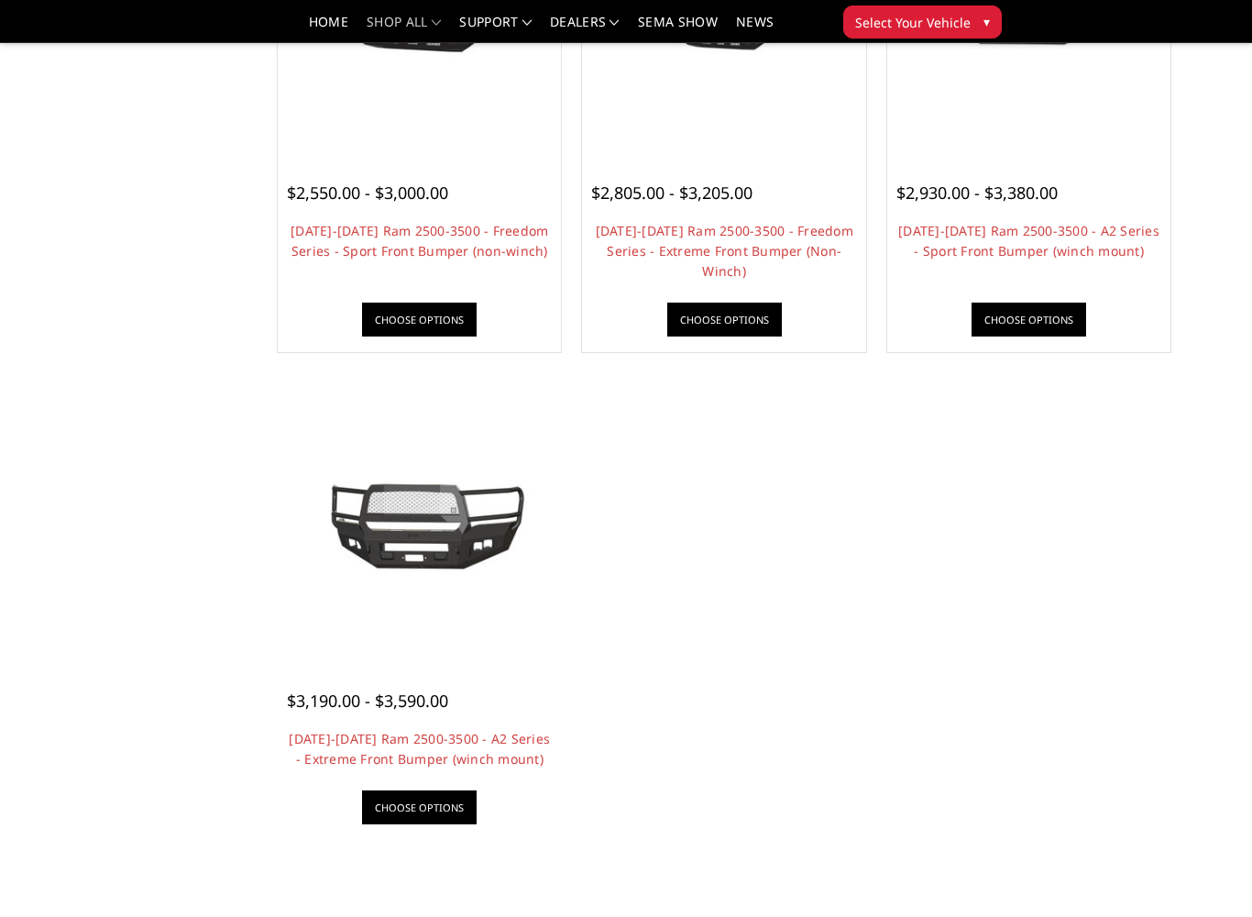
click at [414, 524] on img at bounding box center [419, 523] width 274 height 124
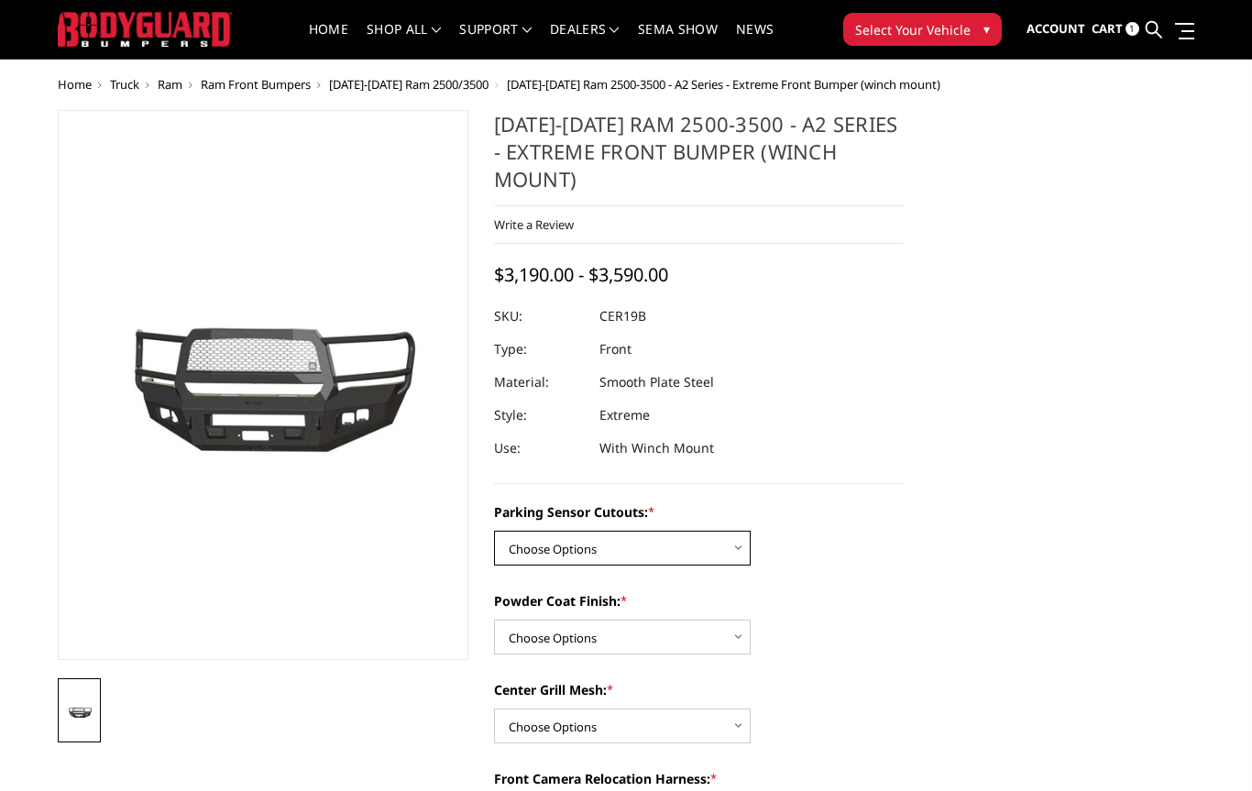
click at [738, 550] on select "Choose Options No - Without Parking Sensor Cutouts Yes - With Parking Sensor Cu…" at bounding box center [622, 548] width 257 height 35
select select "1879"
click at [741, 609] on label "Powder Coat Finish: *" at bounding box center [699, 600] width 411 height 19
click at [741, 620] on select "Choose Options Bare Metal Textured Black Powder Coat" at bounding box center [622, 637] width 257 height 35
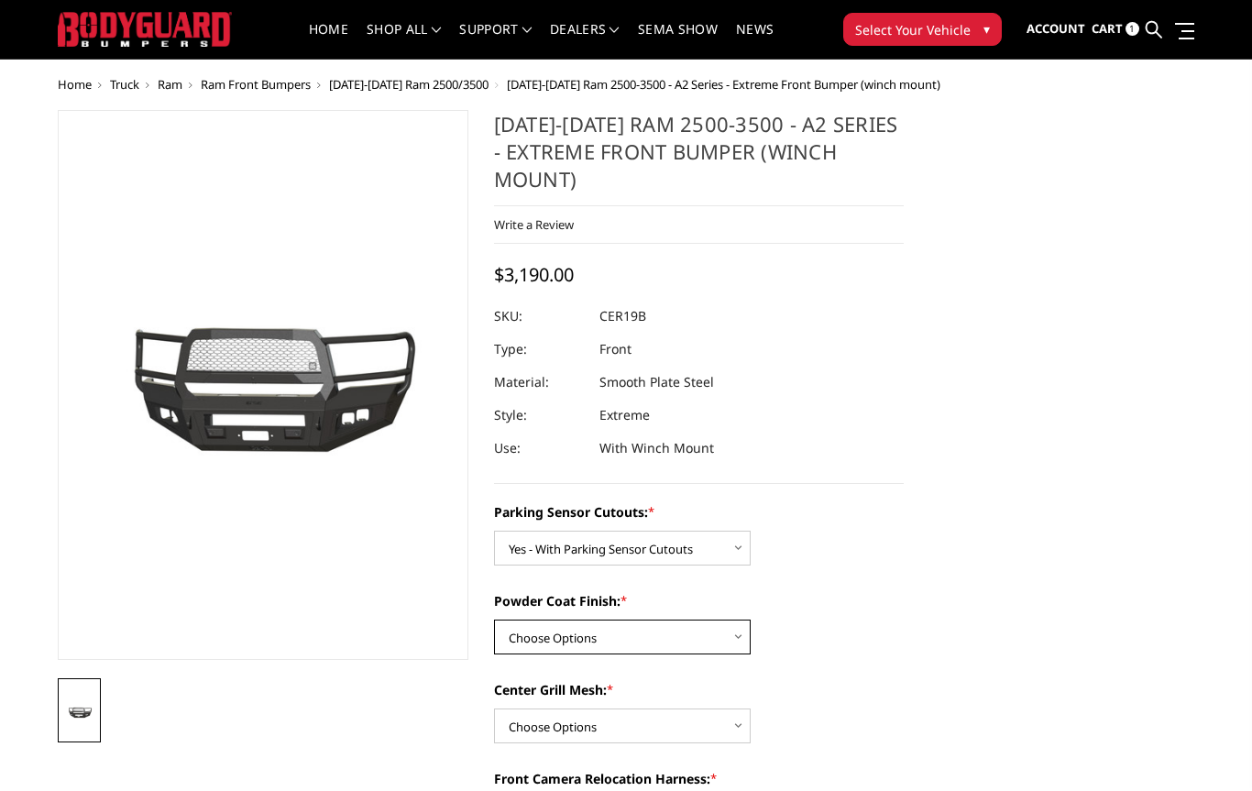
select select "1881"
click at [781, 643] on div "Powder Coat Finish: * Choose Options Bare Metal Textured Black Powder Coat" at bounding box center [699, 622] width 411 height 63
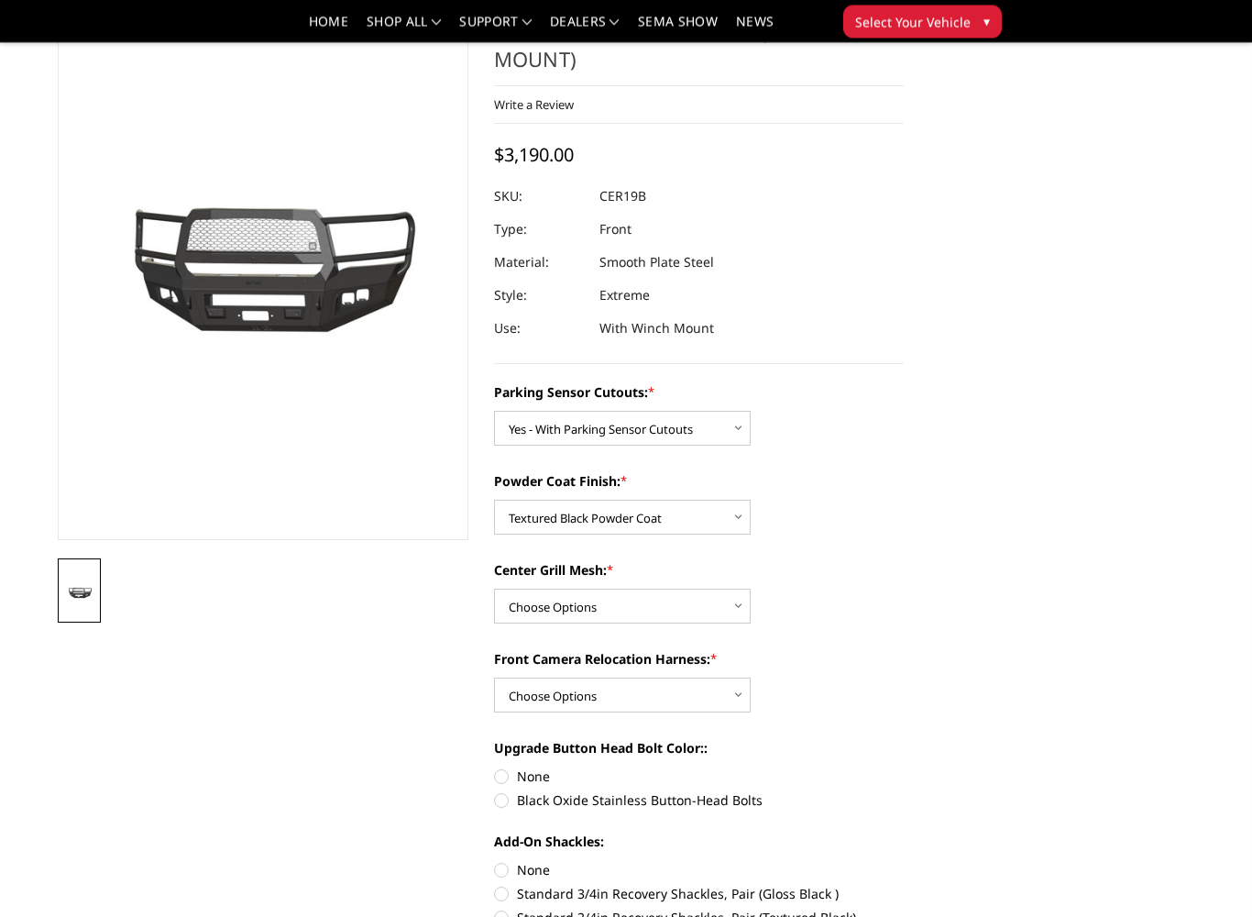
scroll to position [101, 0]
click at [743, 611] on select "Choose Options WITH Center Grill Mesh WITHOUT Center Grill Mesh" at bounding box center [622, 606] width 257 height 35
select select "1883"
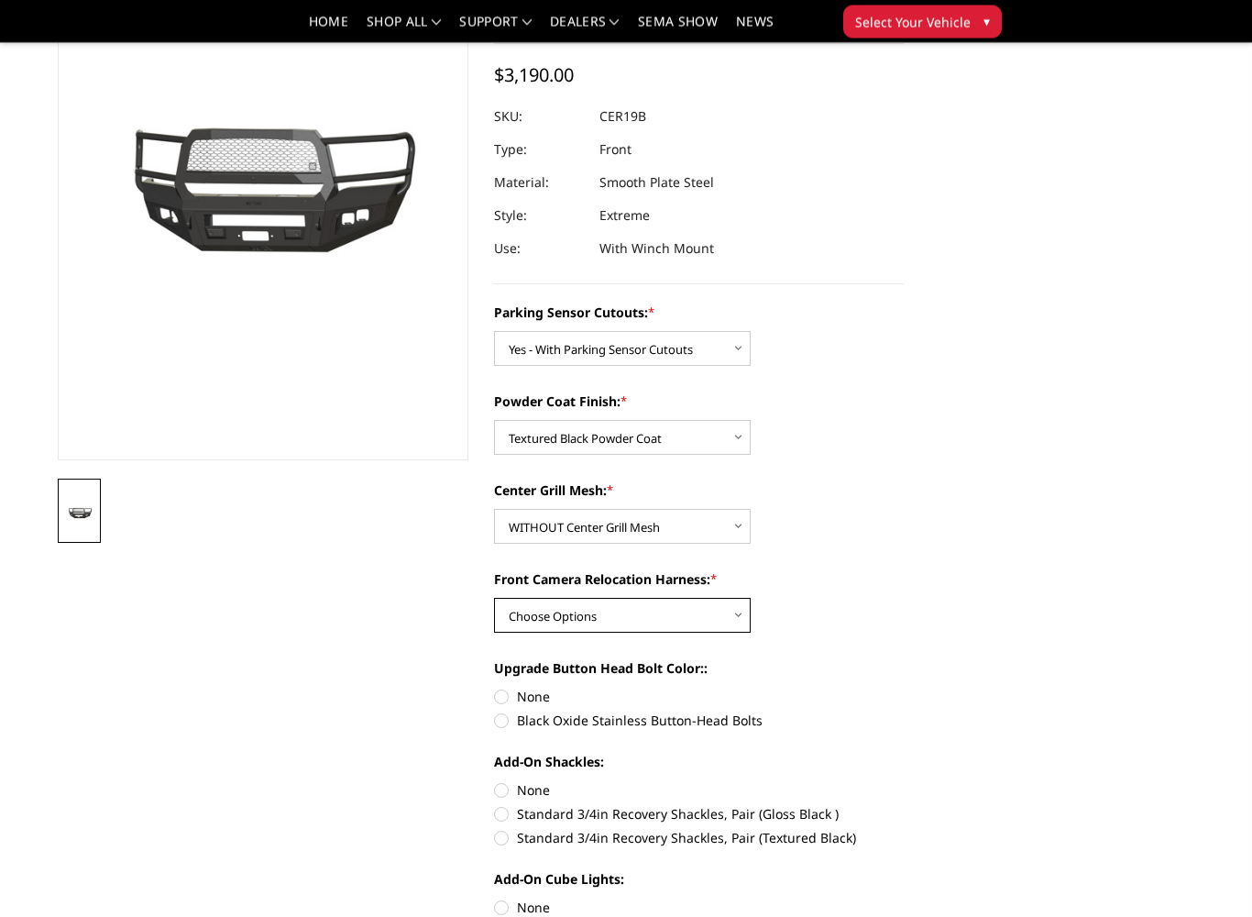
click at [741, 611] on select "Choose Options WITH Front Camera Relocation Harness WITHOUT Front Camera Reloca…" at bounding box center [622, 616] width 257 height 35
select select "1884"
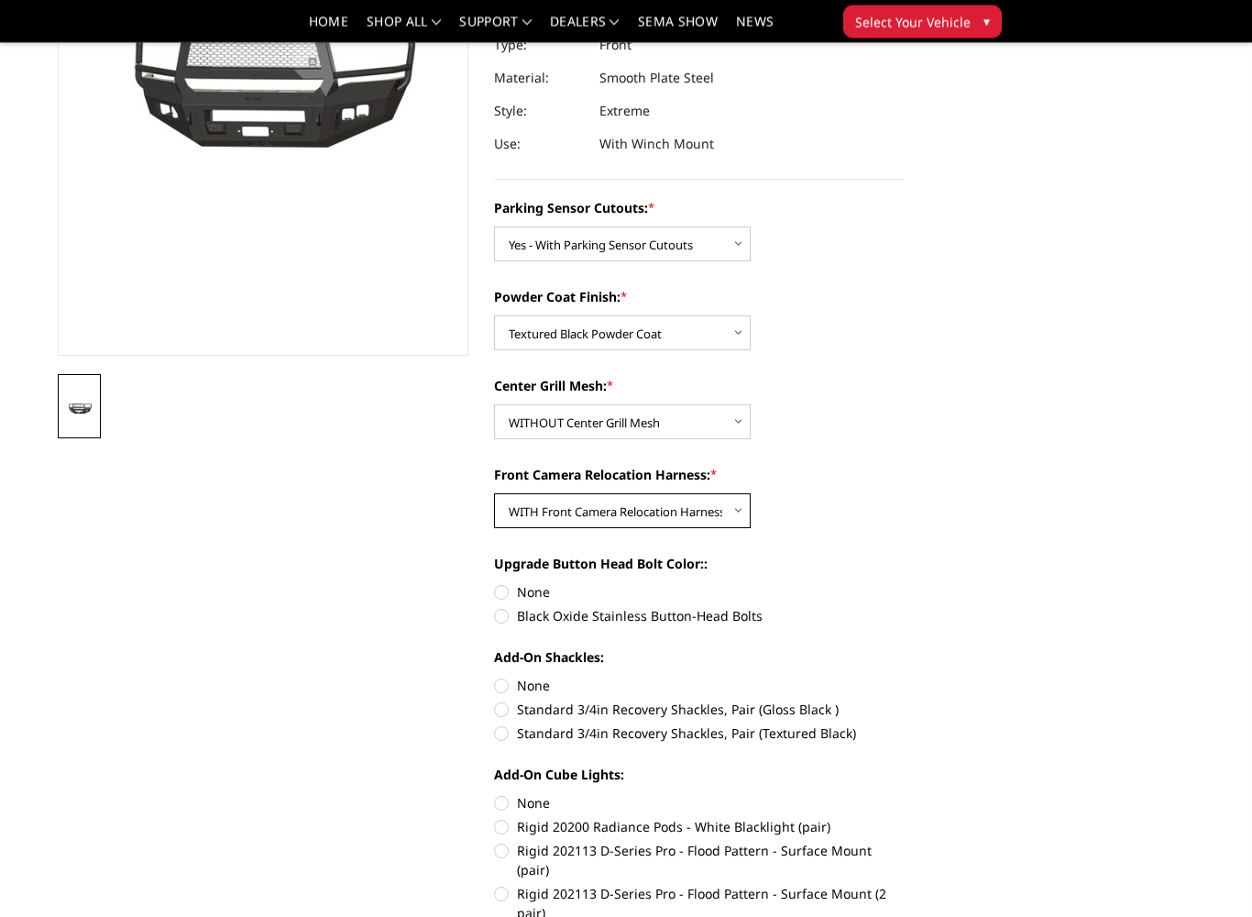
scroll to position [290, 0]
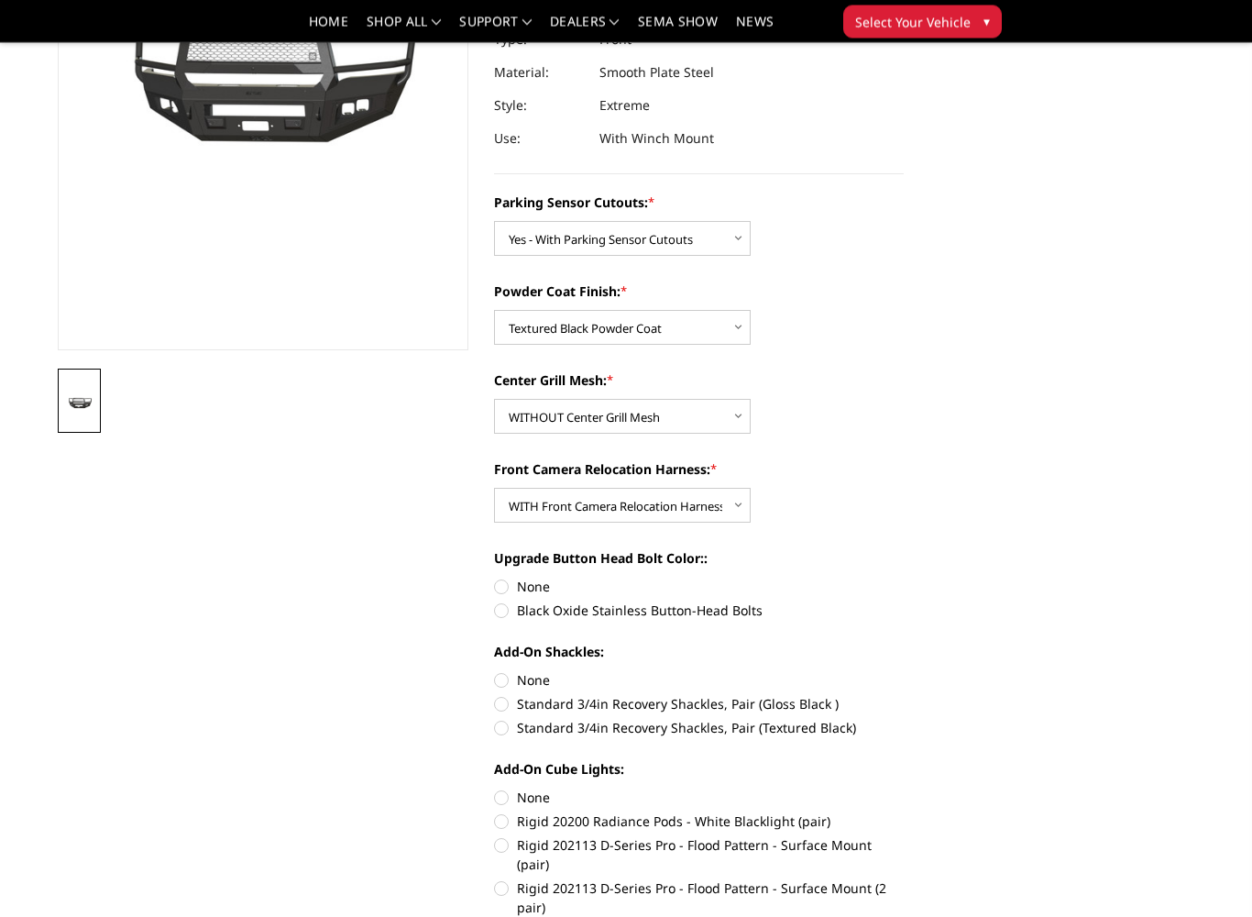
click at [498, 602] on label "Black Oxide Stainless Button-Head Bolts" at bounding box center [699, 610] width 411 height 19
click at [904, 579] on input "Black Oxide Stainless Button-Head Bolts" at bounding box center [904, 578] width 1 height 1
radio input "true"
click at [495, 679] on label "None" at bounding box center [699, 679] width 411 height 19
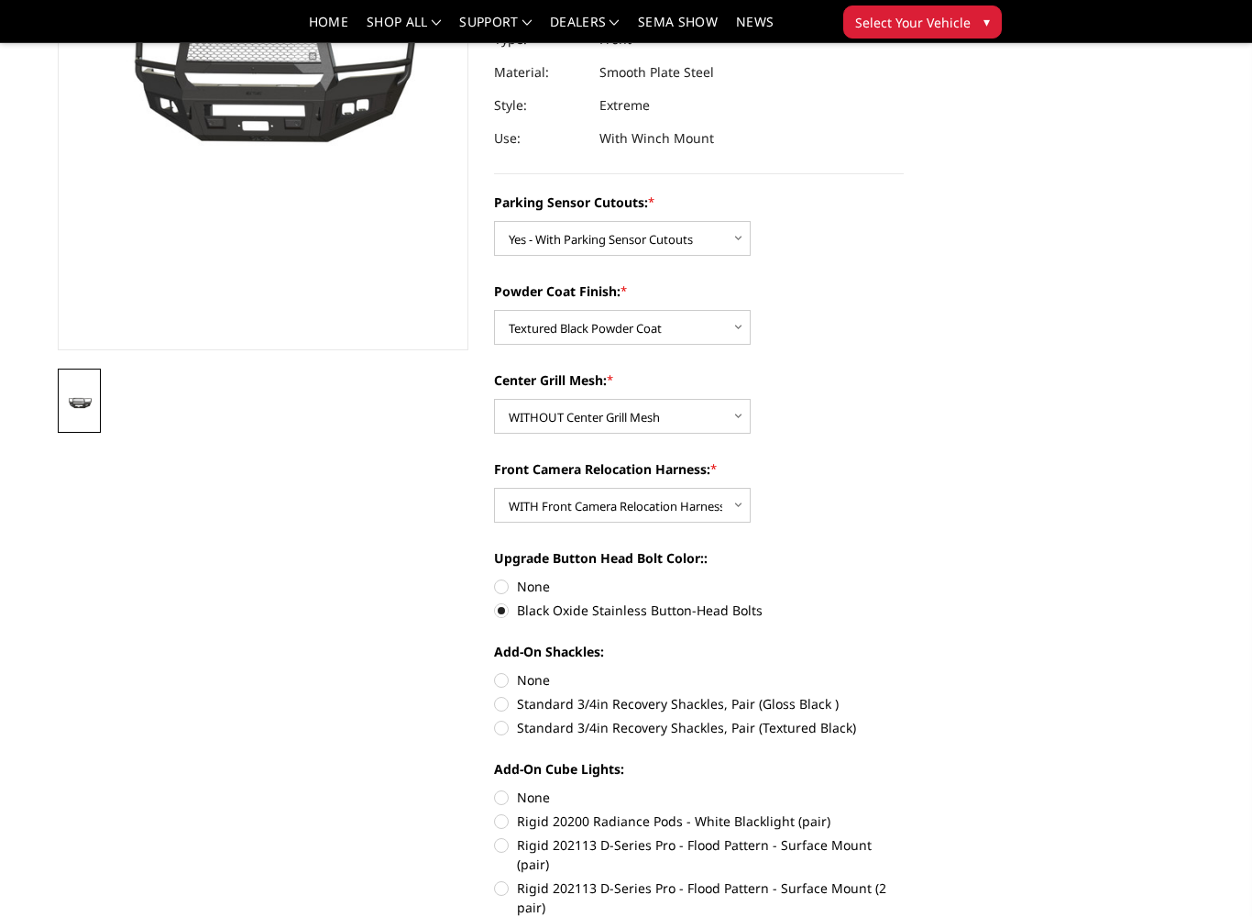
click at [495, 671] on input "None" at bounding box center [494, 670] width 1 height 1
radio input "true"
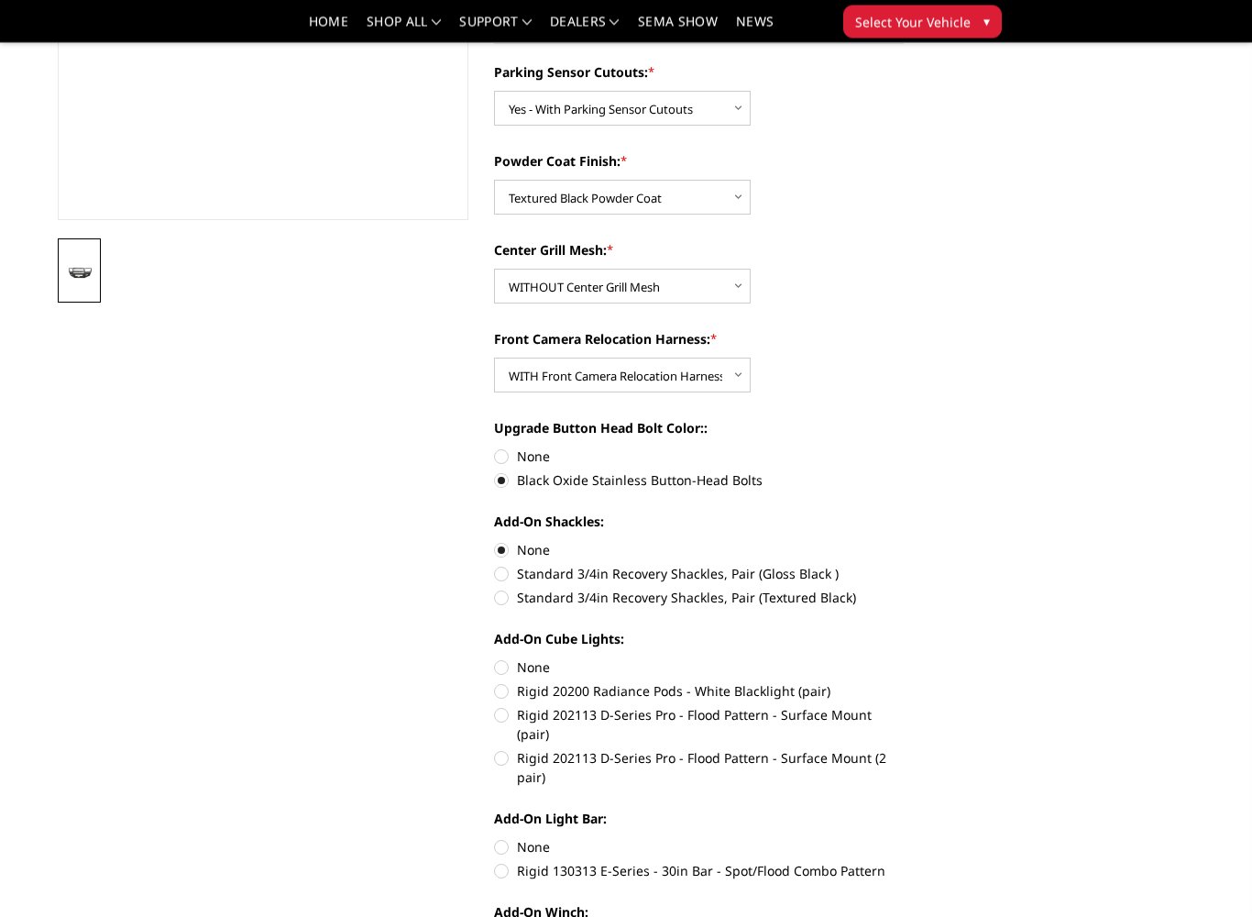
scroll to position [419, 0]
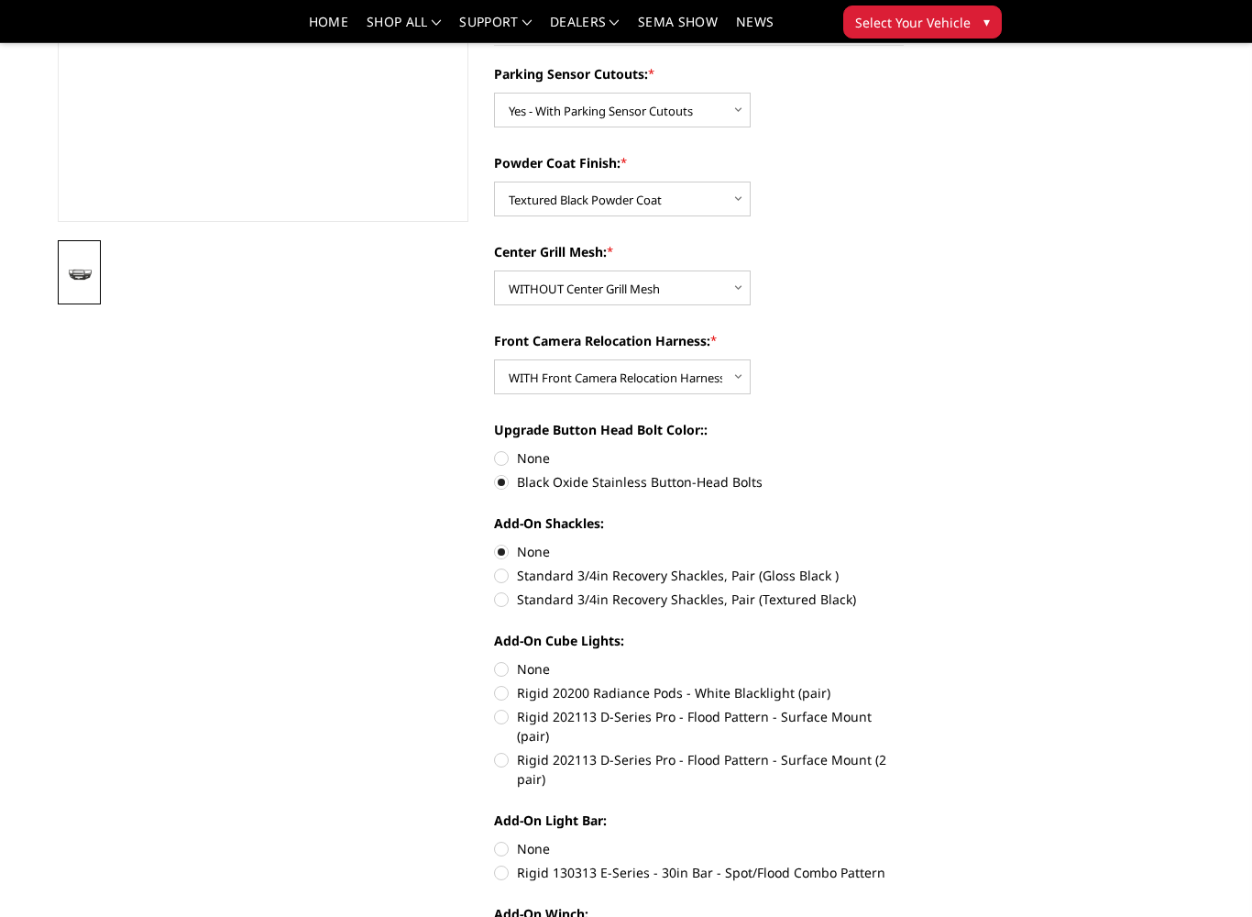
click at [507, 667] on label "None" at bounding box center [699, 668] width 411 height 19
click at [495, 660] on input "None" at bounding box center [494, 659] width 1 height 1
radio input "true"
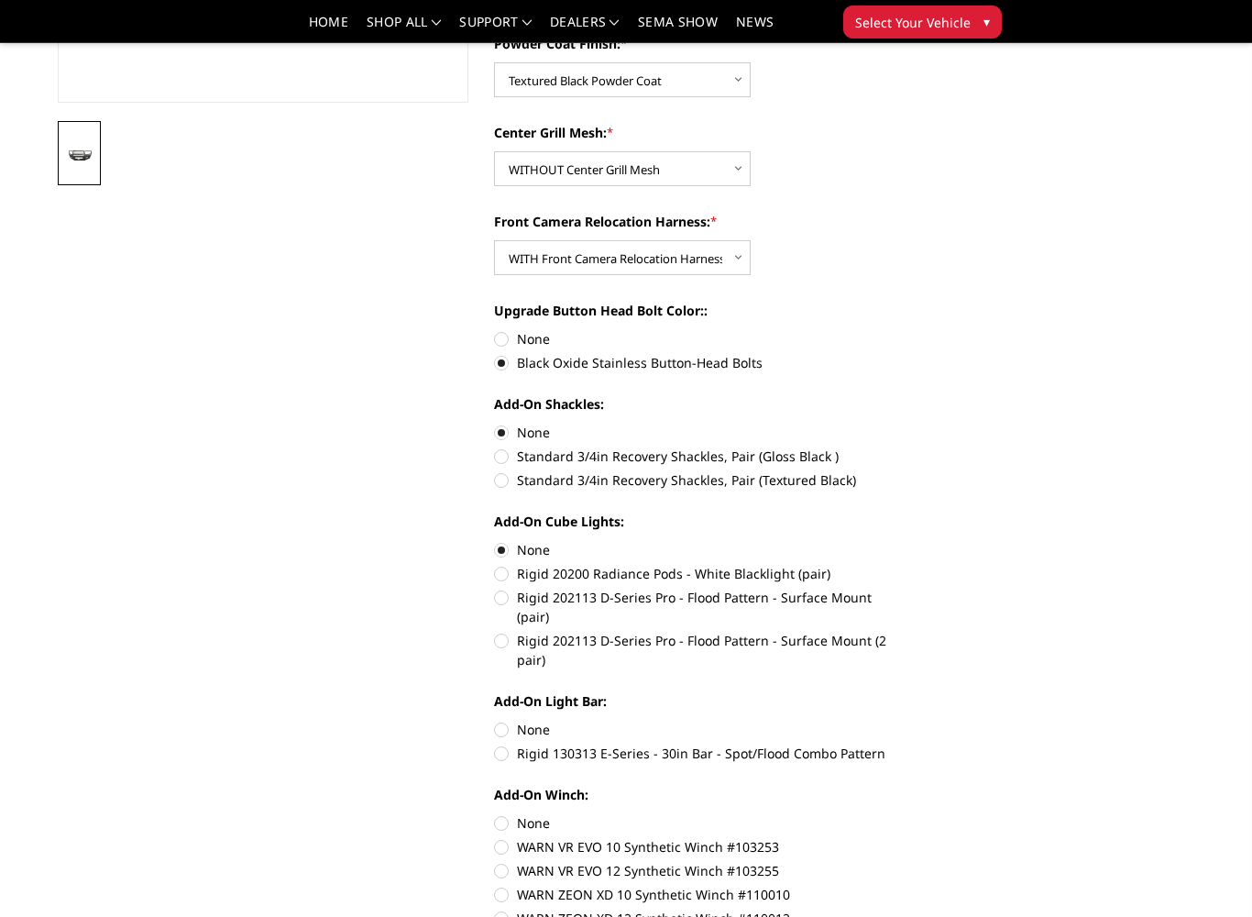
scroll to position [542, 0]
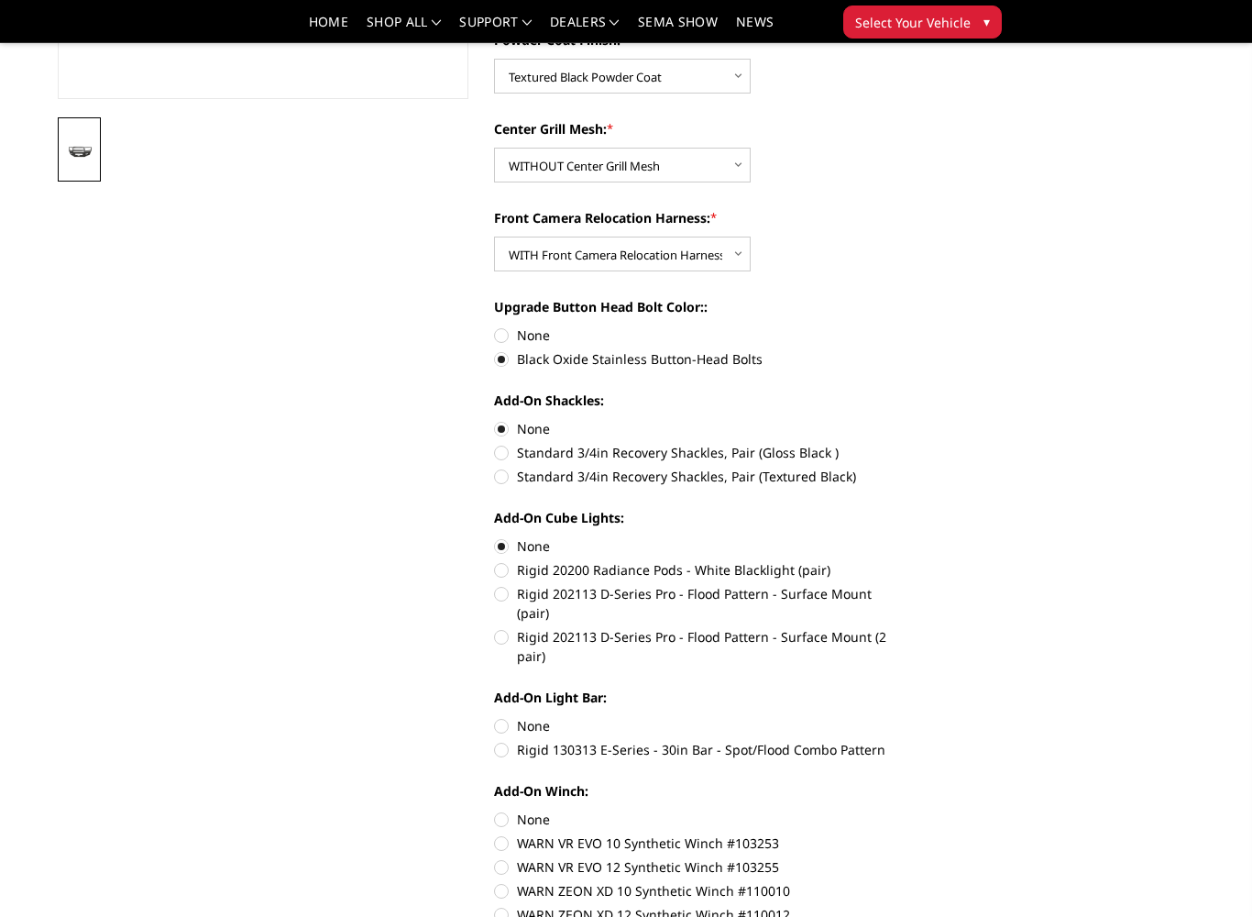
click at [501, 716] on label "None" at bounding box center [699, 725] width 411 height 19
click at [495, 716] on input "None" at bounding box center [494, 716] width 1 height 1
radio input "true"
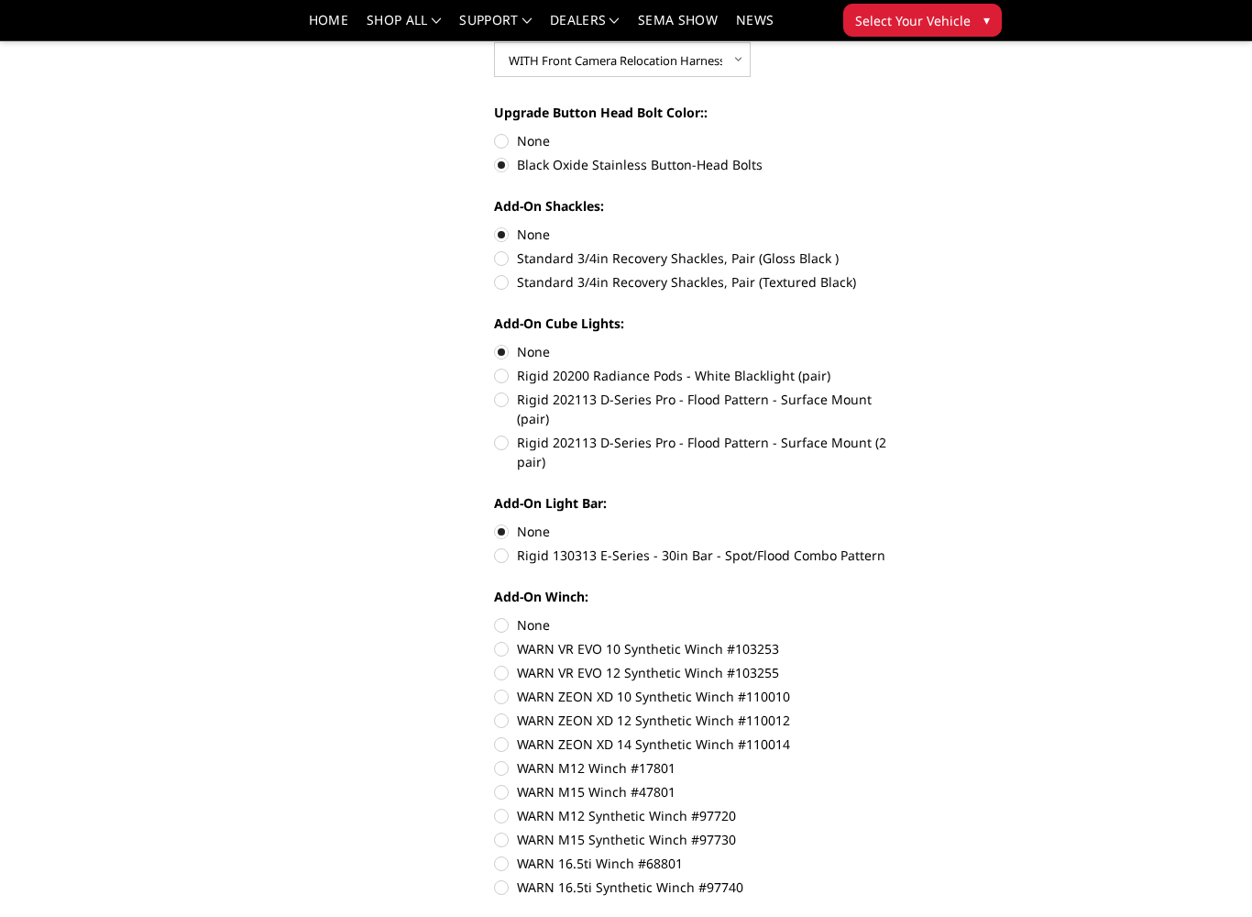
click at [496, 617] on label "None" at bounding box center [699, 626] width 411 height 19
click at [495, 617] on input "None" at bounding box center [494, 617] width 1 height 1
radio input "true"
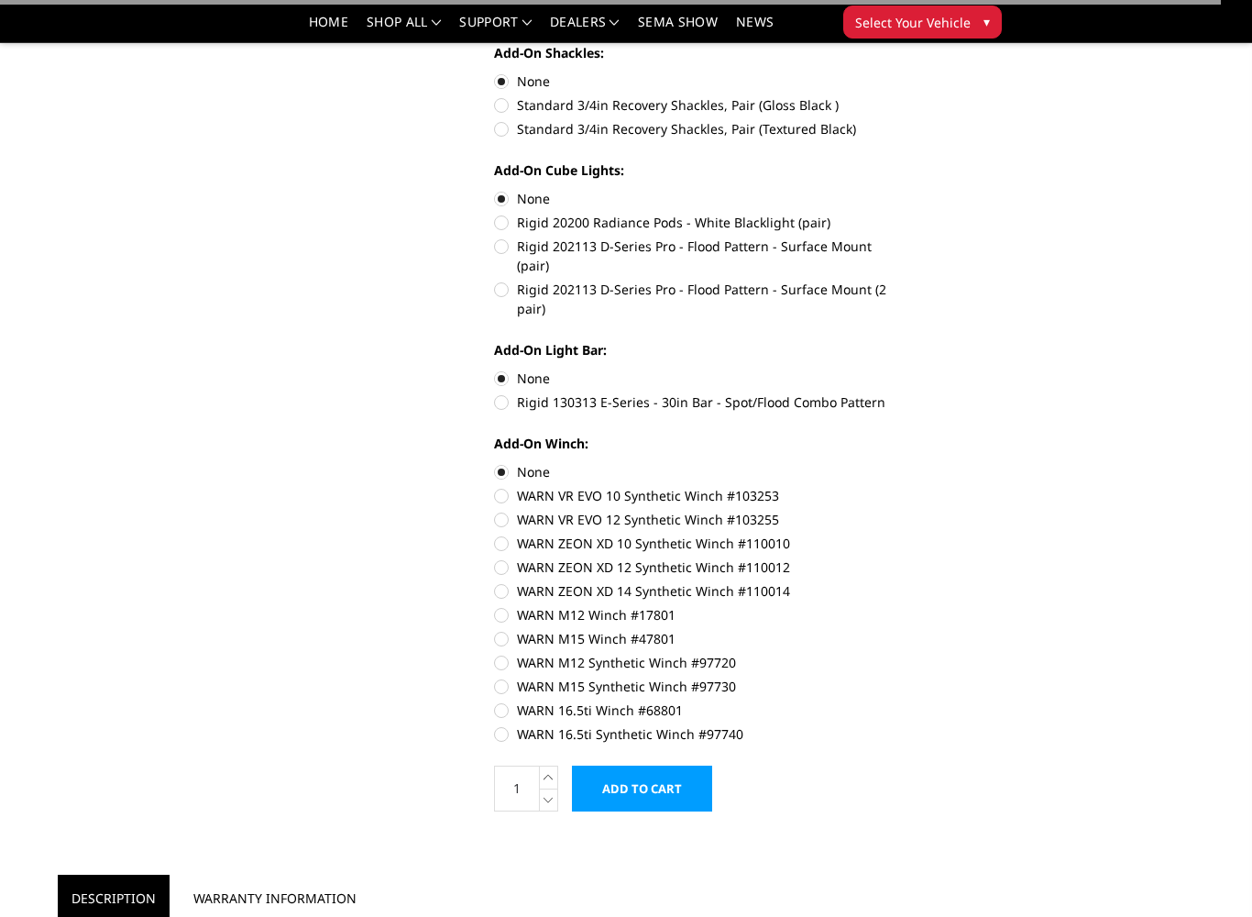
scroll to position [895, 0]
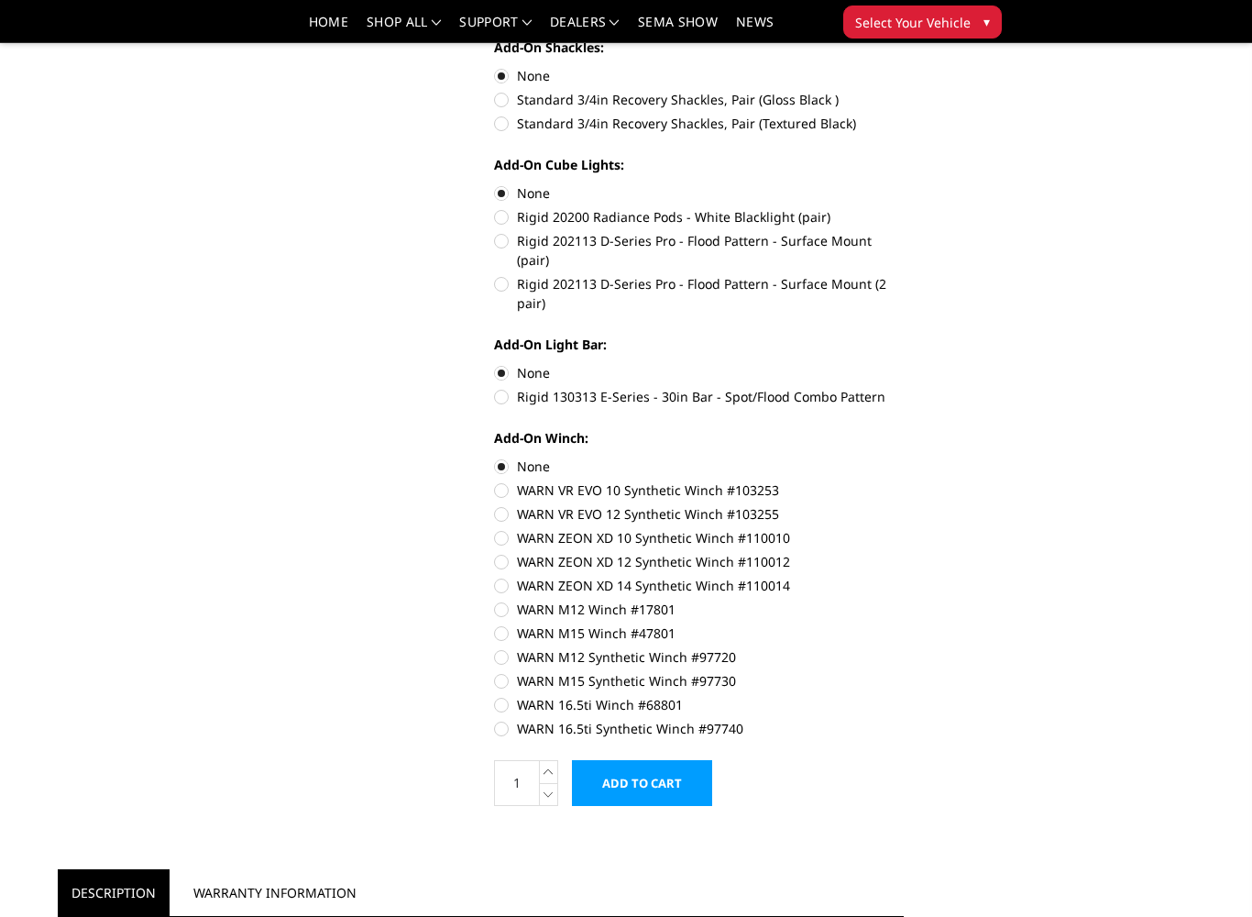
click at [618, 760] on input "Add to Cart" at bounding box center [642, 783] width 140 height 46
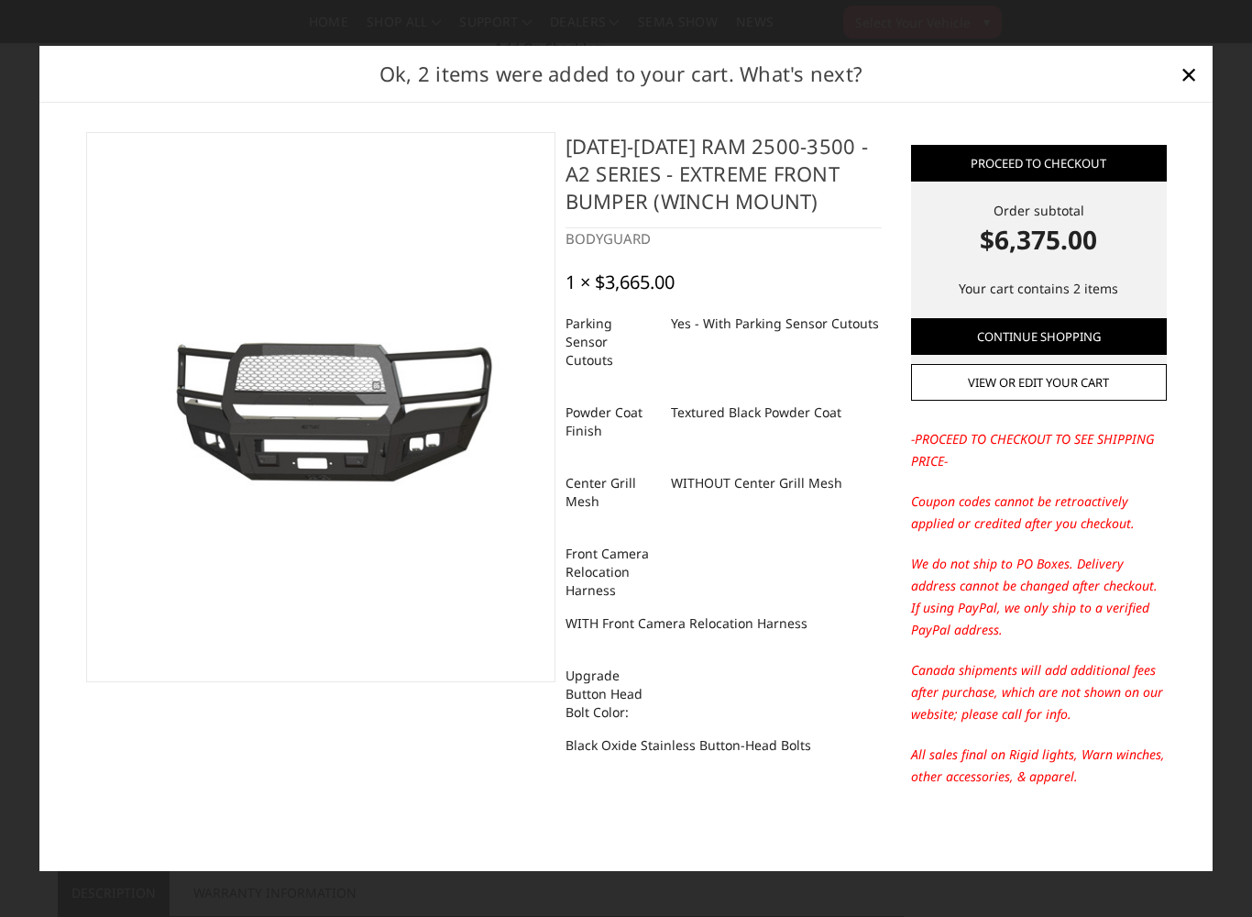
scroll to position [0, 0]
click at [1047, 386] on link "View or edit your cart" at bounding box center [1039, 382] width 256 height 37
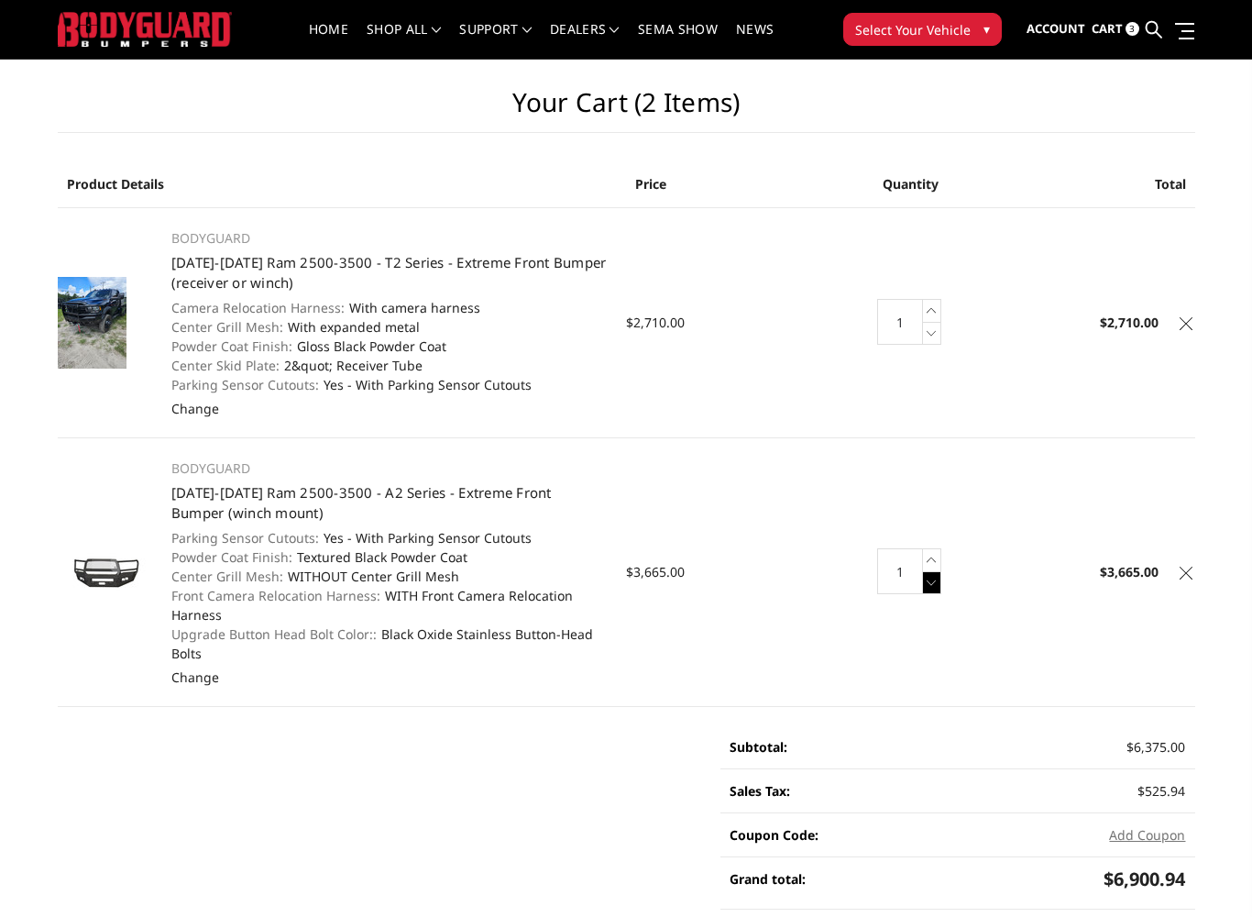
click at [940, 575] on icon at bounding box center [932, 582] width 18 height 23
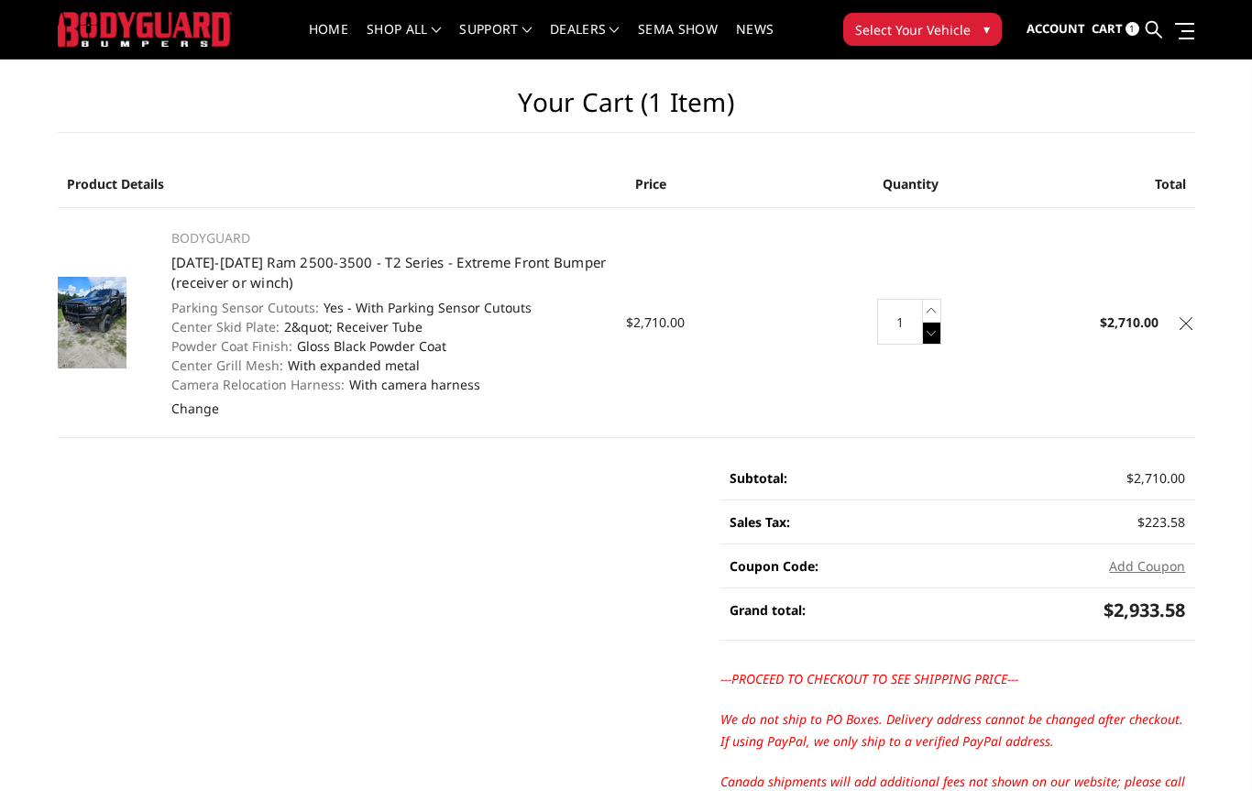
click at [937, 327] on icon at bounding box center [932, 333] width 18 height 23
